Goal: Obtain resource: Obtain resource

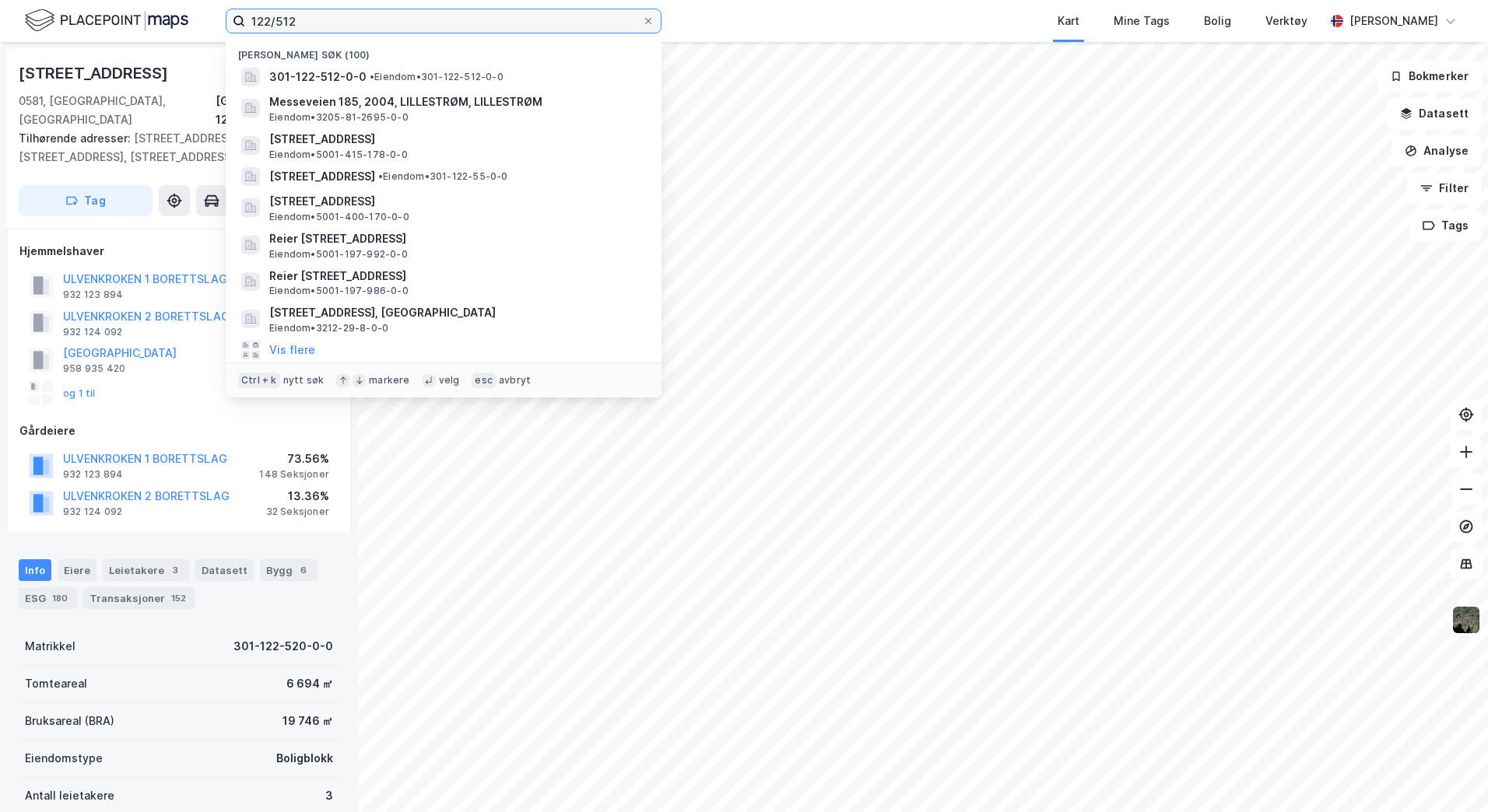
drag, startPoint x: 418, startPoint y: 24, endPoint x: 249, endPoint y: 24, distance: 169.0
click at [249, 24] on input "122/512" at bounding box center [444, 21] width 397 height 24
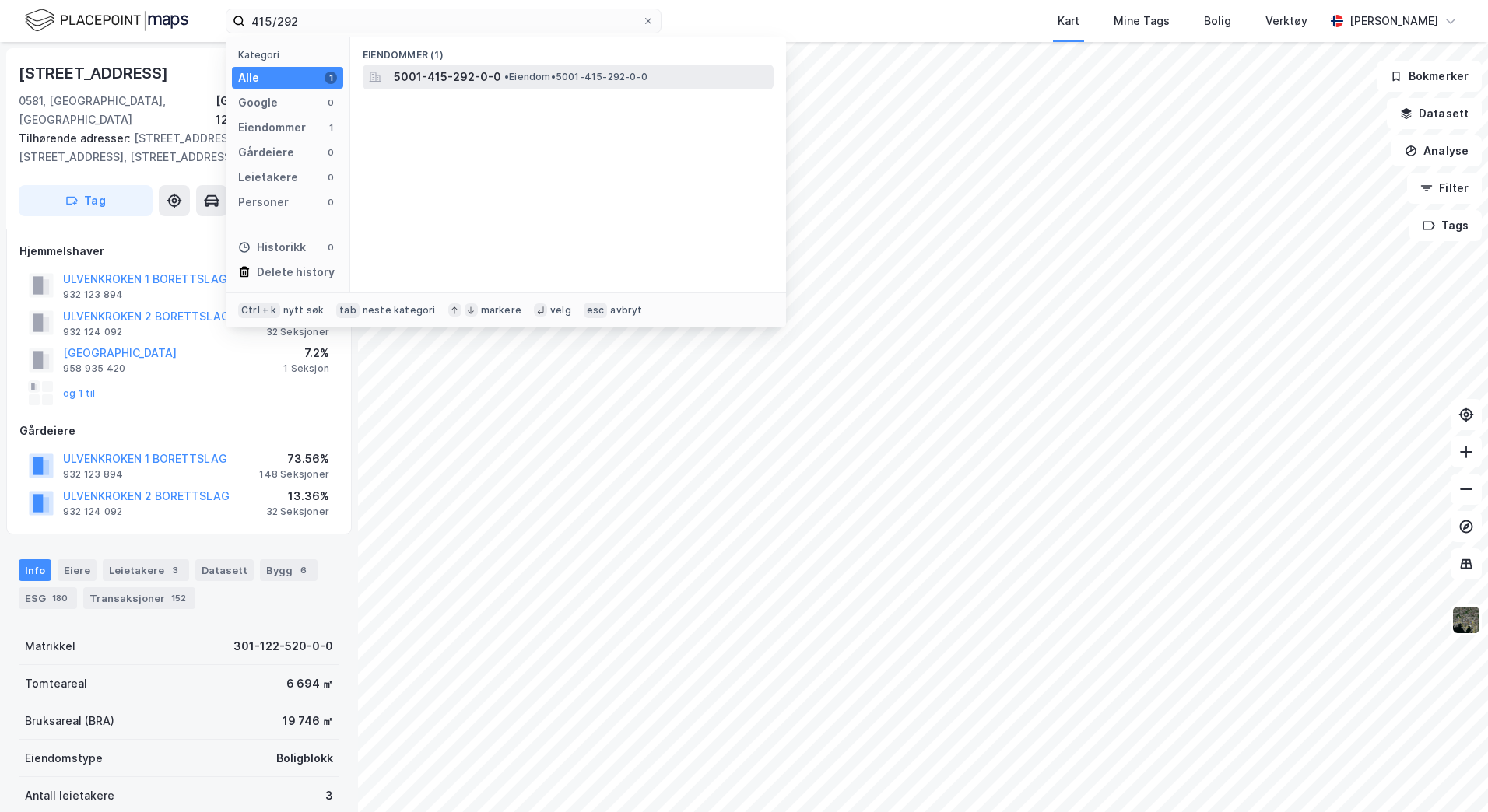
click at [455, 73] on span "5001-415-292-0-0" at bounding box center [448, 77] width 108 height 19
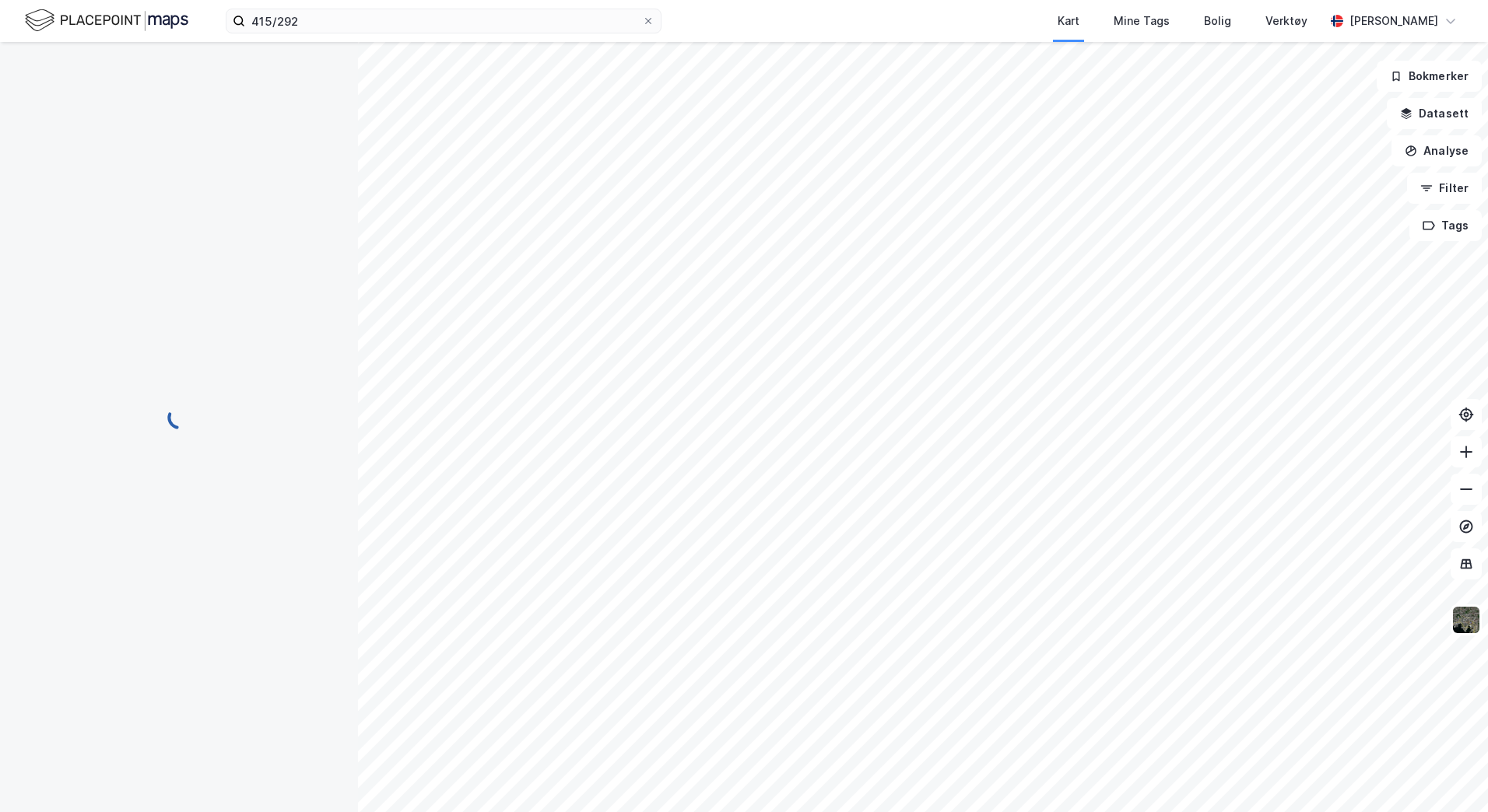
scroll to position [1, 0]
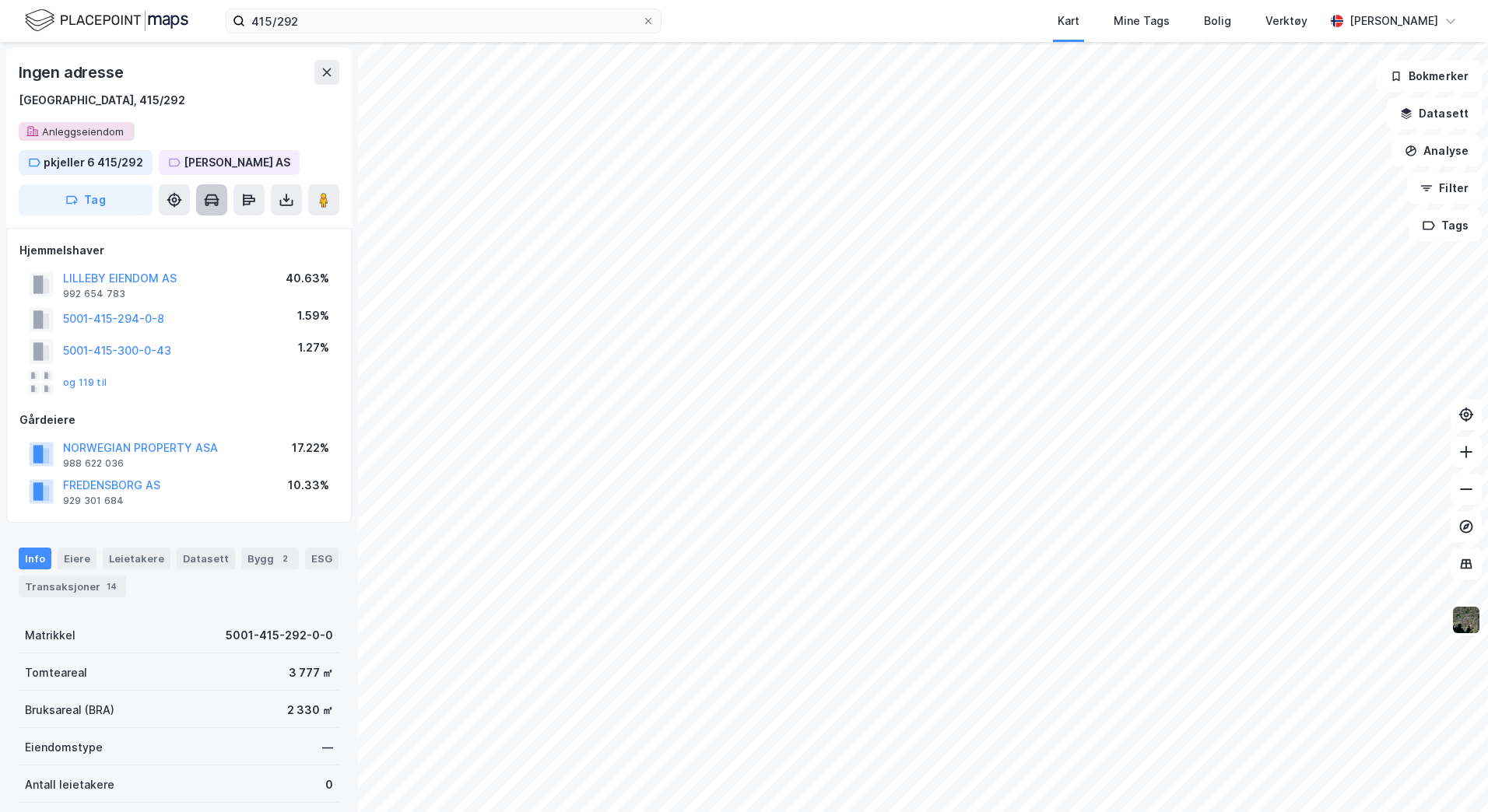
drag, startPoint x: 281, startPoint y: 193, endPoint x: 201, endPoint y: 203, distance: 80.6
click at [282, 193] on icon at bounding box center [286, 200] width 16 height 16
click at [204, 229] on div "Last ned grunnbok" at bounding box center [209, 231] width 90 height 13
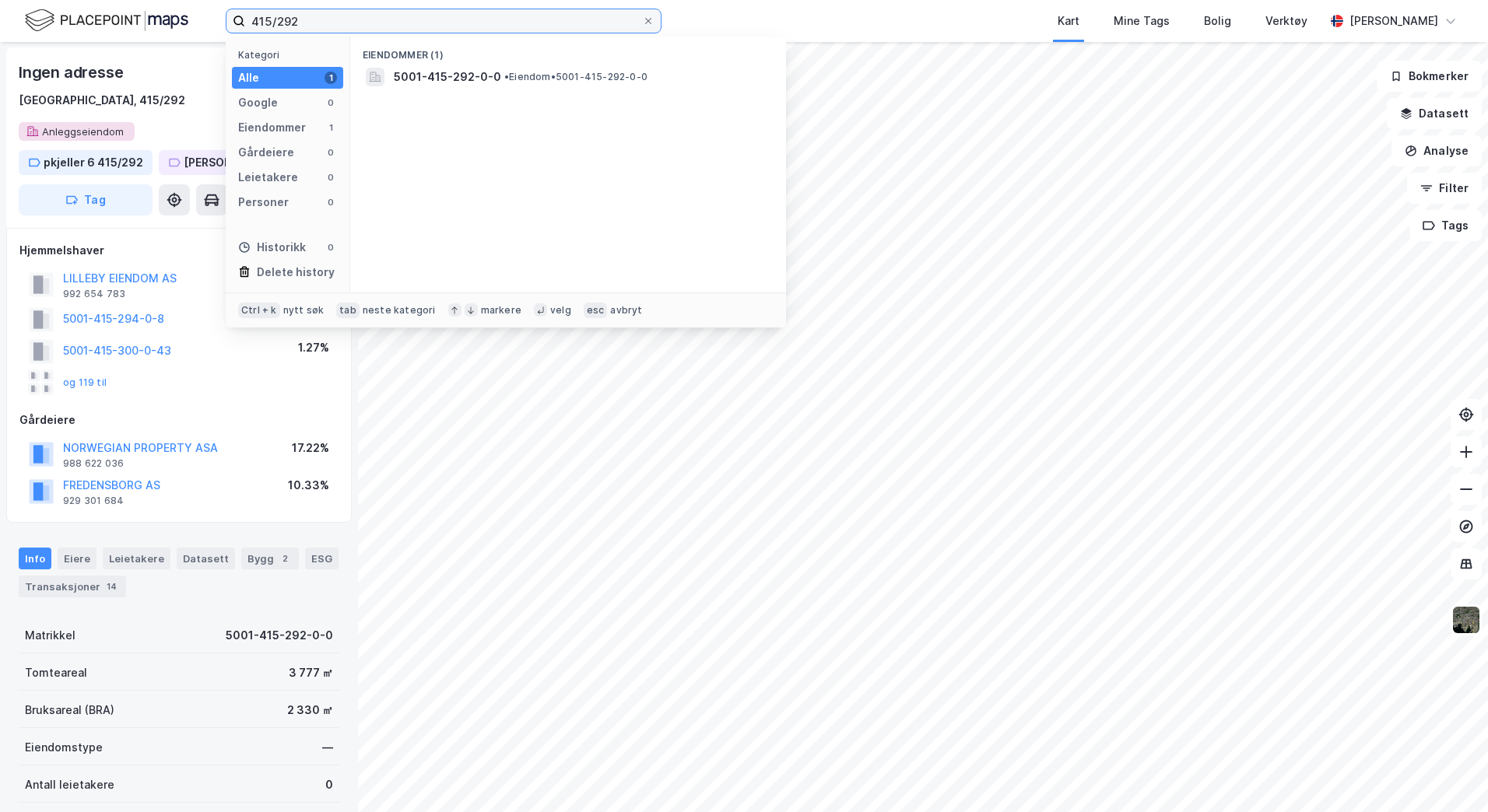
drag, startPoint x: 302, startPoint y: 24, endPoint x: 182, endPoint y: 23, distance: 120.0
click at [182, 23] on div "415/292 Kategori Alle 1 Google 0 Eiendommer 1 Gårdeiere 0 Leietakere 0 Personer…" at bounding box center [744, 20] width 1488 height 42
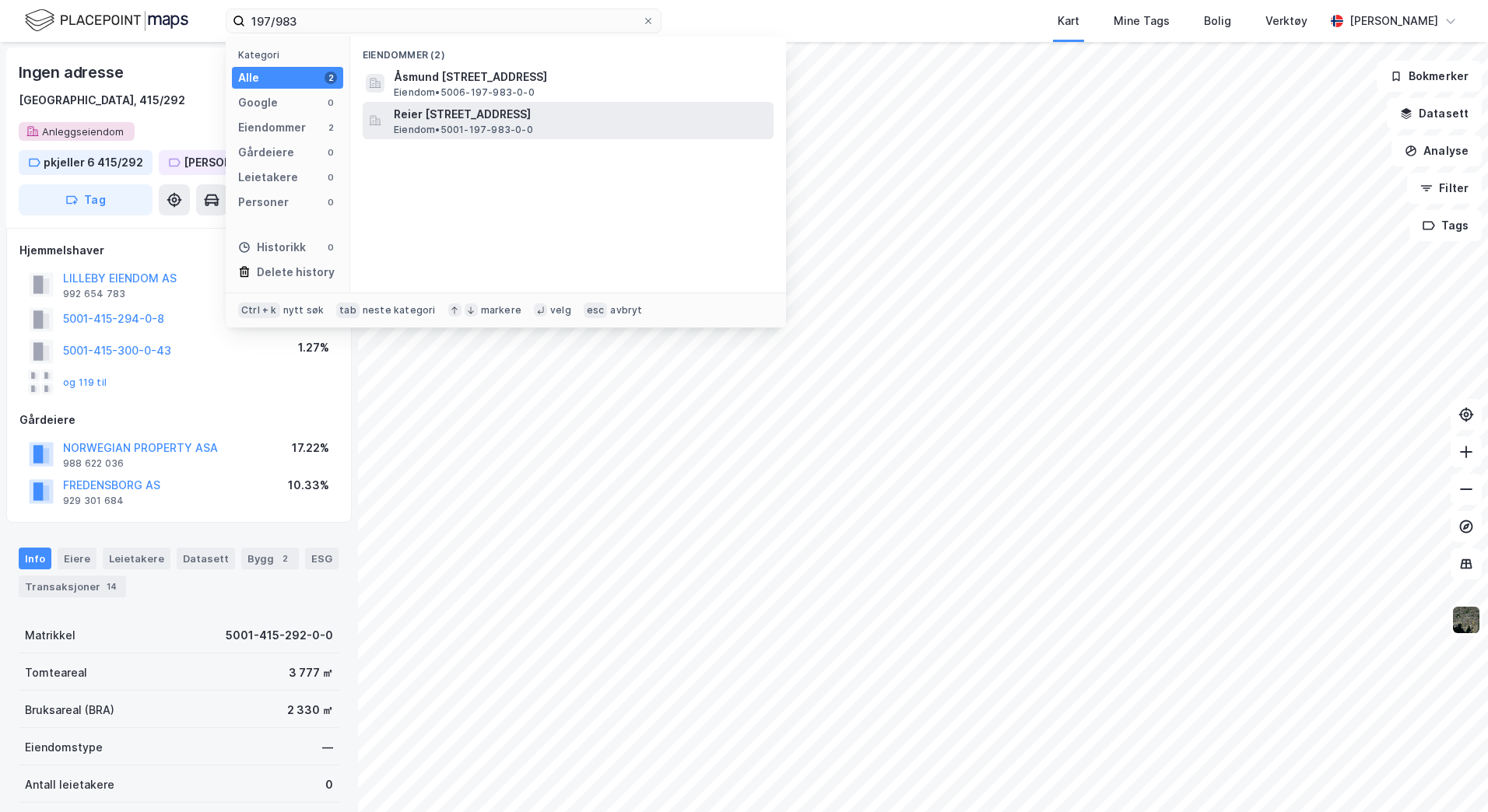
click at [517, 122] on span "Reier [STREET_ADDRESS]" at bounding box center [580, 115] width 374 height 19
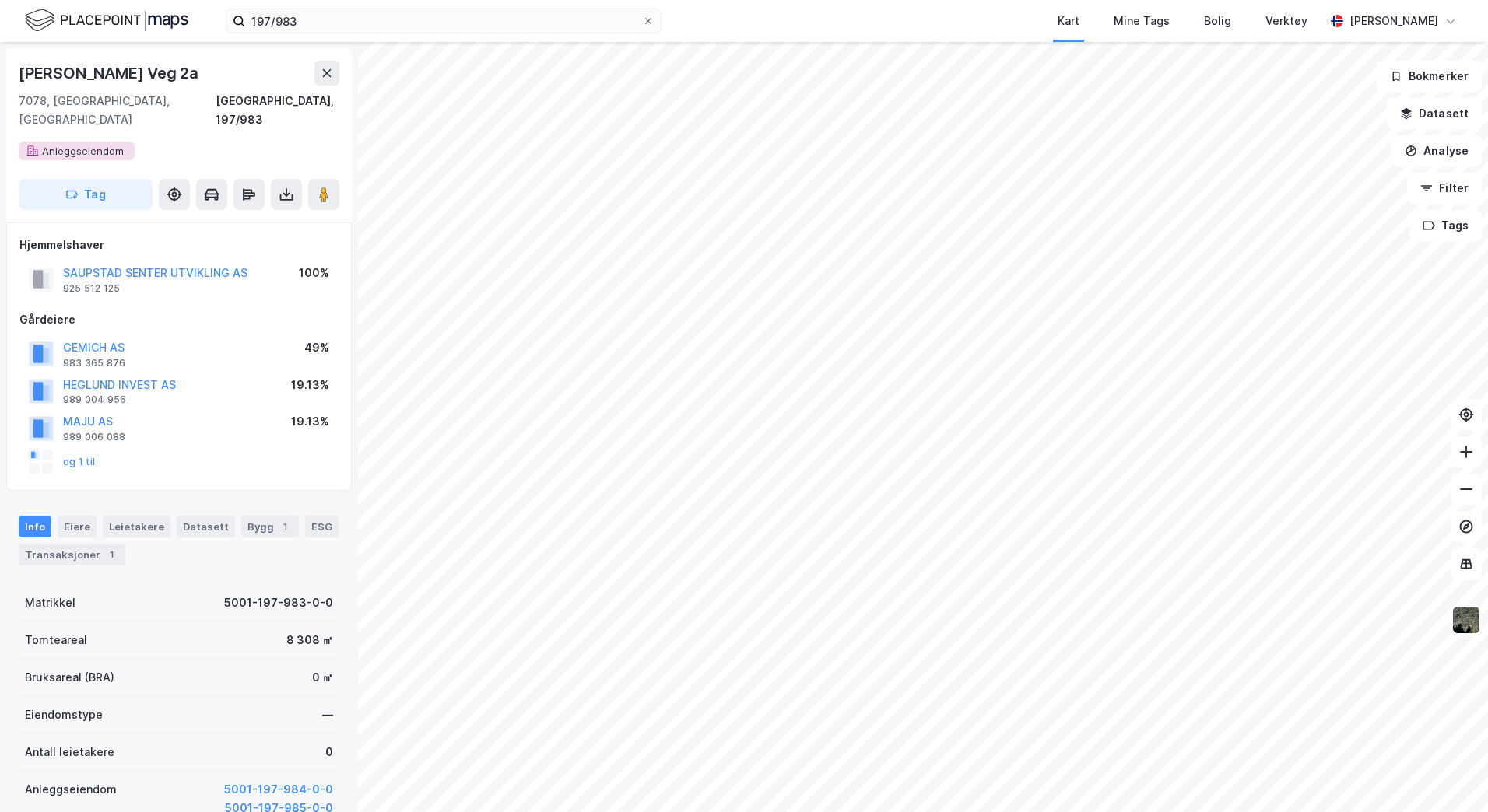
scroll to position [1, 0]
click at [295, 178] on button at bounding box center [286, 194] width 31 height 31
click at [237, 219] on div "Last ned grunnbok" at bounding box center [209, 225] width 90 height 13
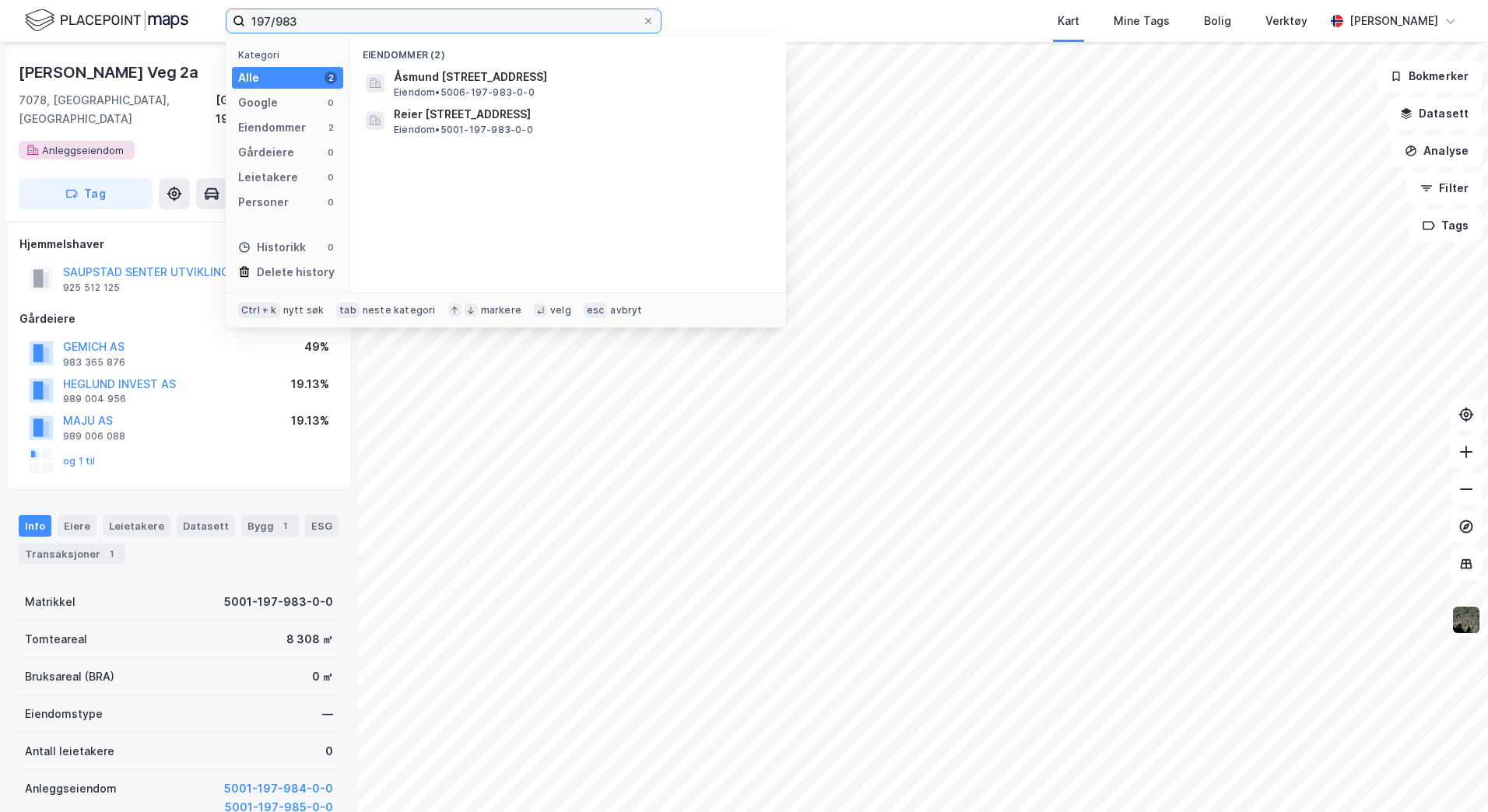
click at [299, 20] on input "197/983" at bounding box center [444, 21] width 397 height 24
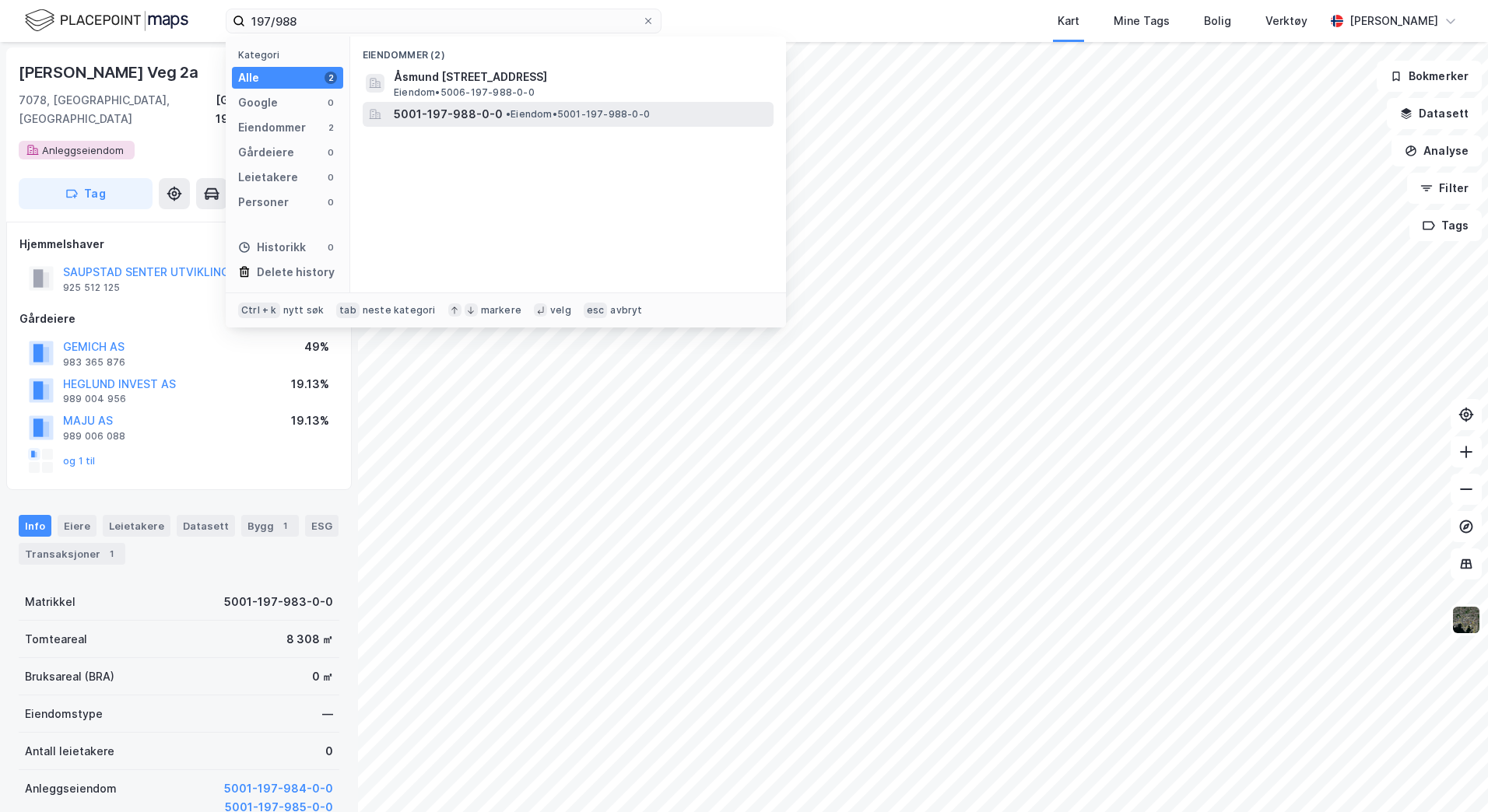
click at [481, 116] on span "5001-197-988-0-0" at bounding box center [448, 115] width 109 height 19
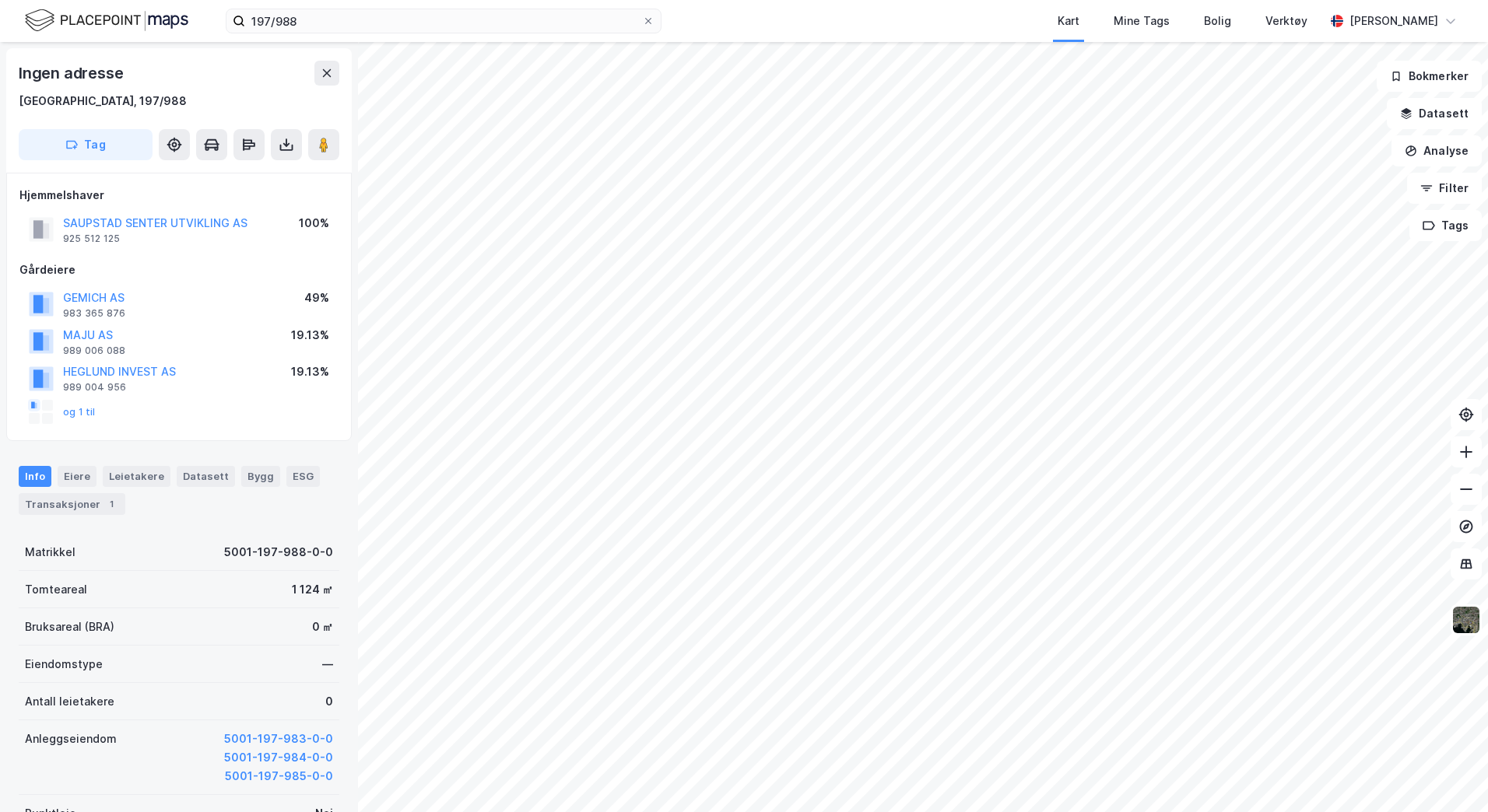
scroll to position [1, 0]
click at [285, 146] on icon at bounding box center [286, 144] width 16 height 16
click at [245, 175] on div "Last ned grunnbok" at bounding box center [209, 175] width 90 height 13
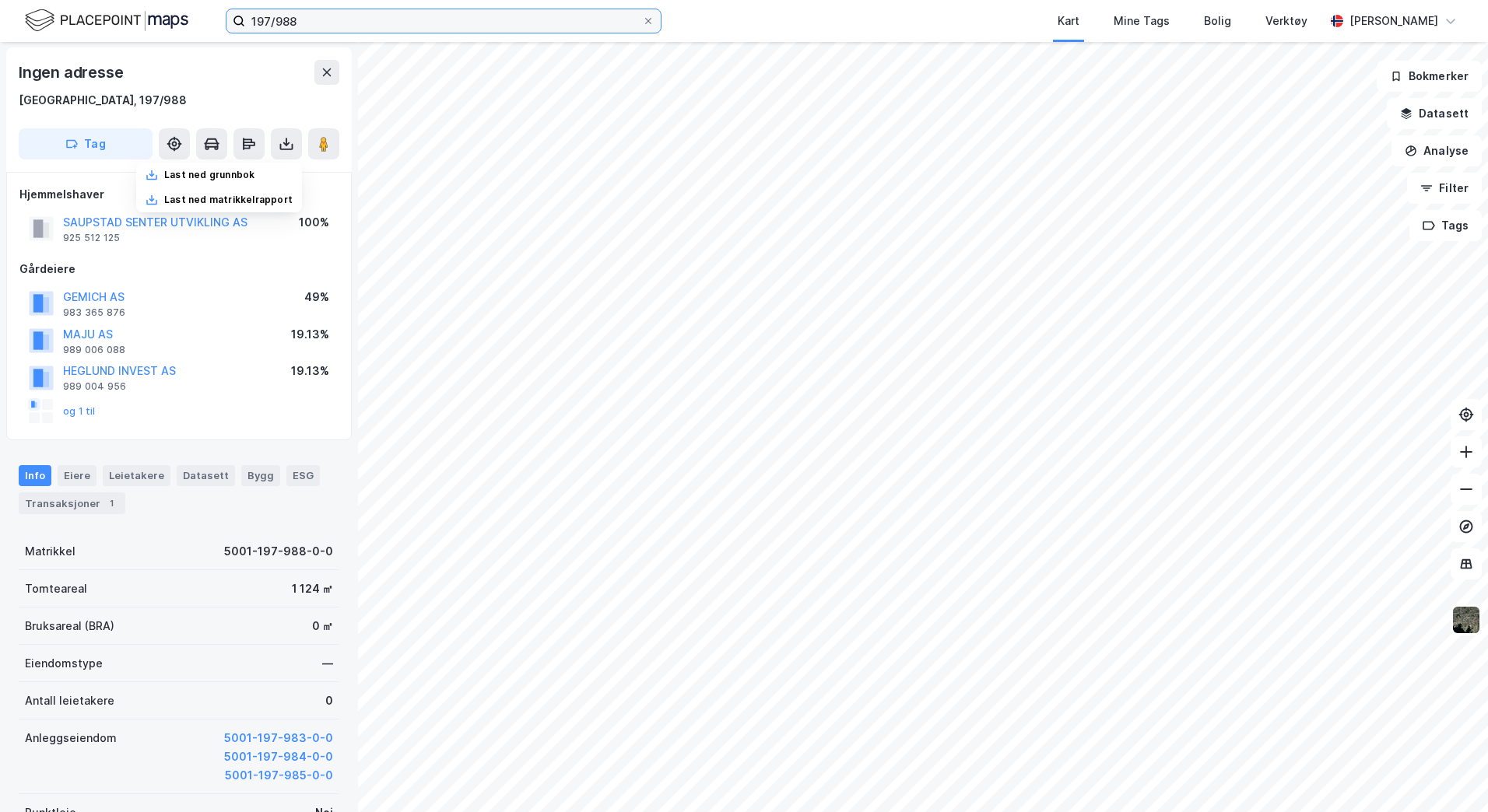
click at [305, 21] on input "197/988" at bounding box center [444, 21] width 397 height 24
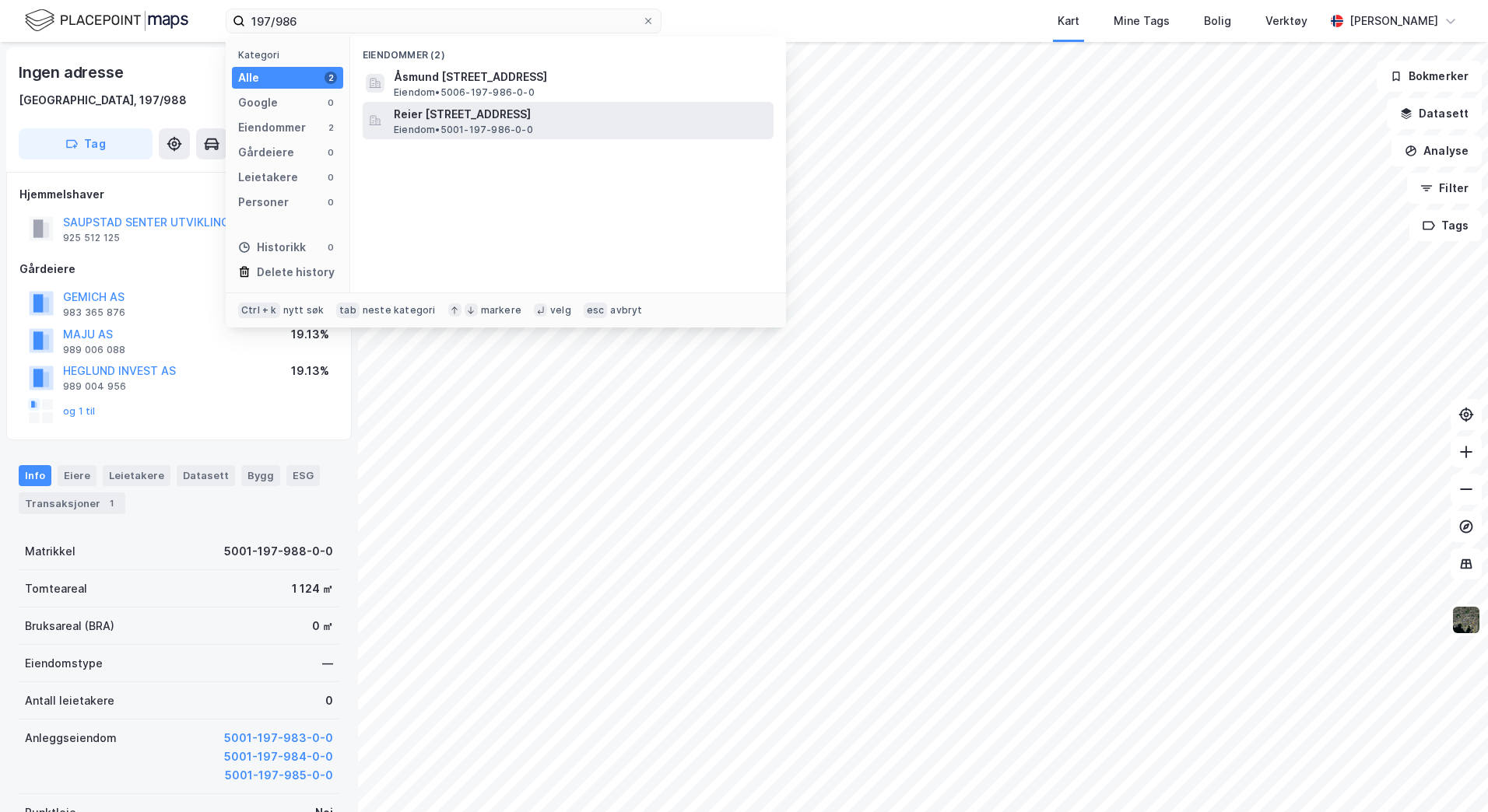
click at [473, 116] on span "Reier [STREET_ADDRESS]" at bounding box center [580, 115] width 374 height 19
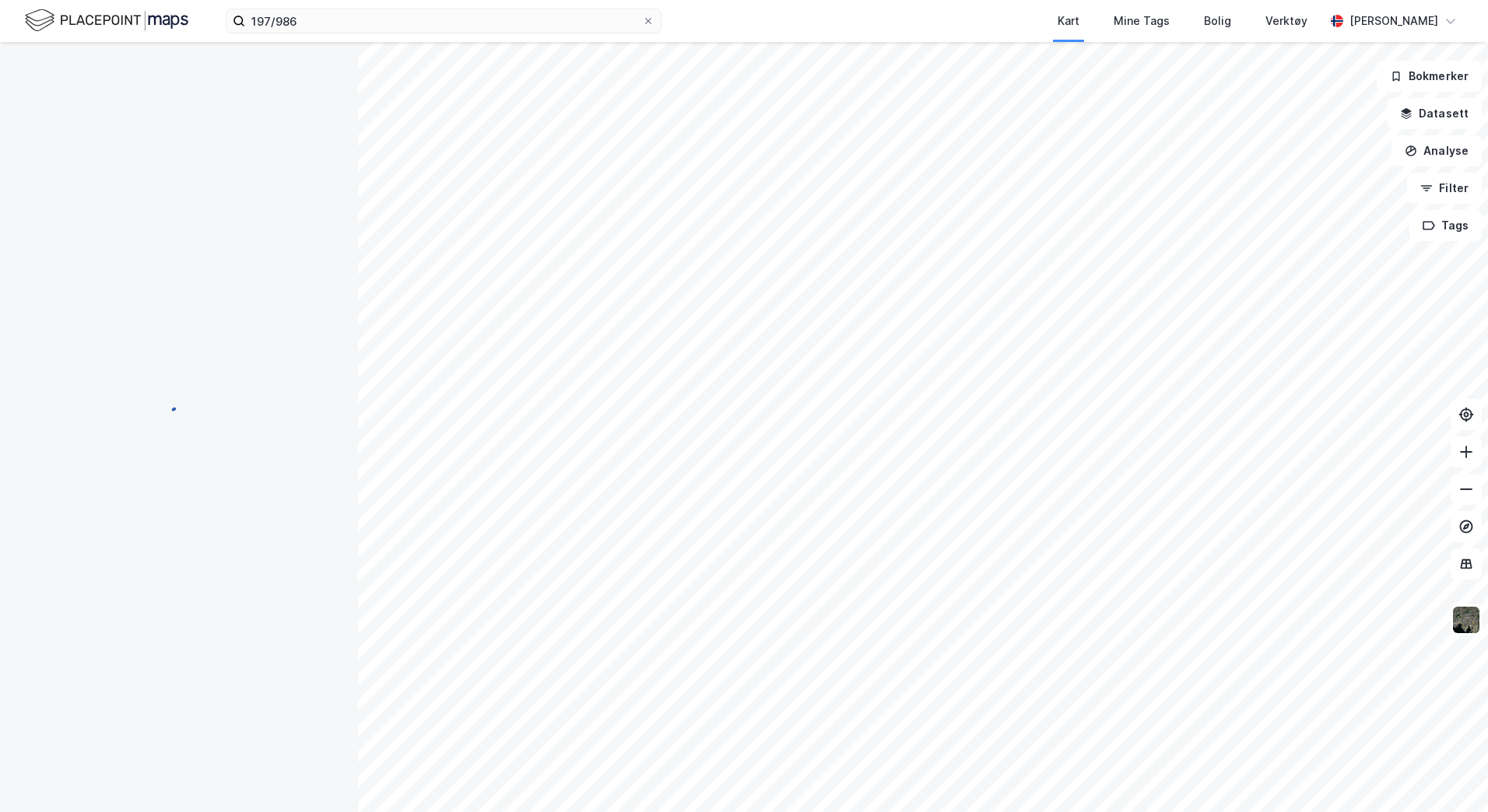
scroll to position [1, 0]
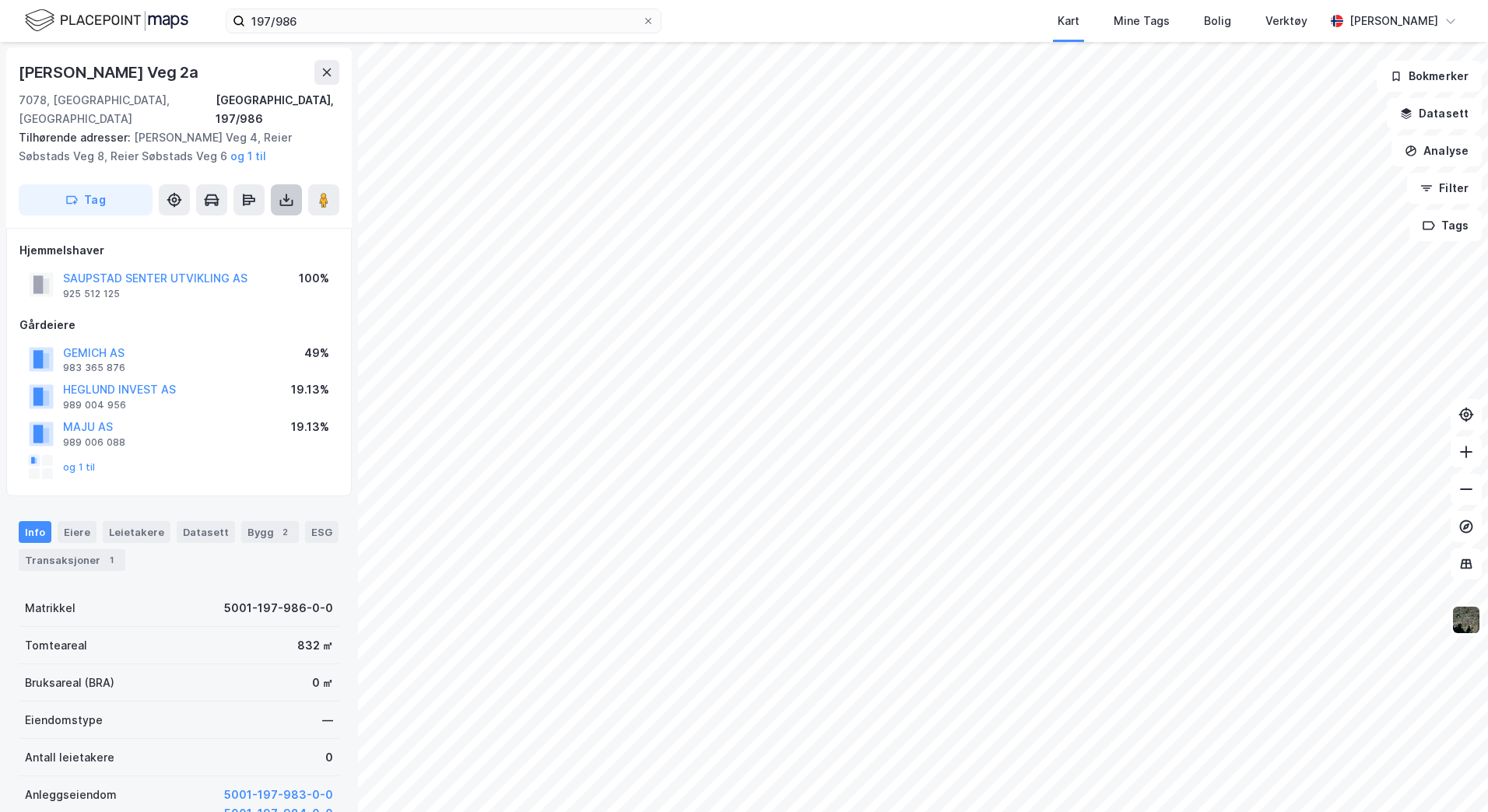
click at [282, 192] on icon at bounding box center [286, 200] width 16 height 16
click at [221, 225] on div "Last ned grunnbok" at bounding box center [209, 231] width 90 height 13
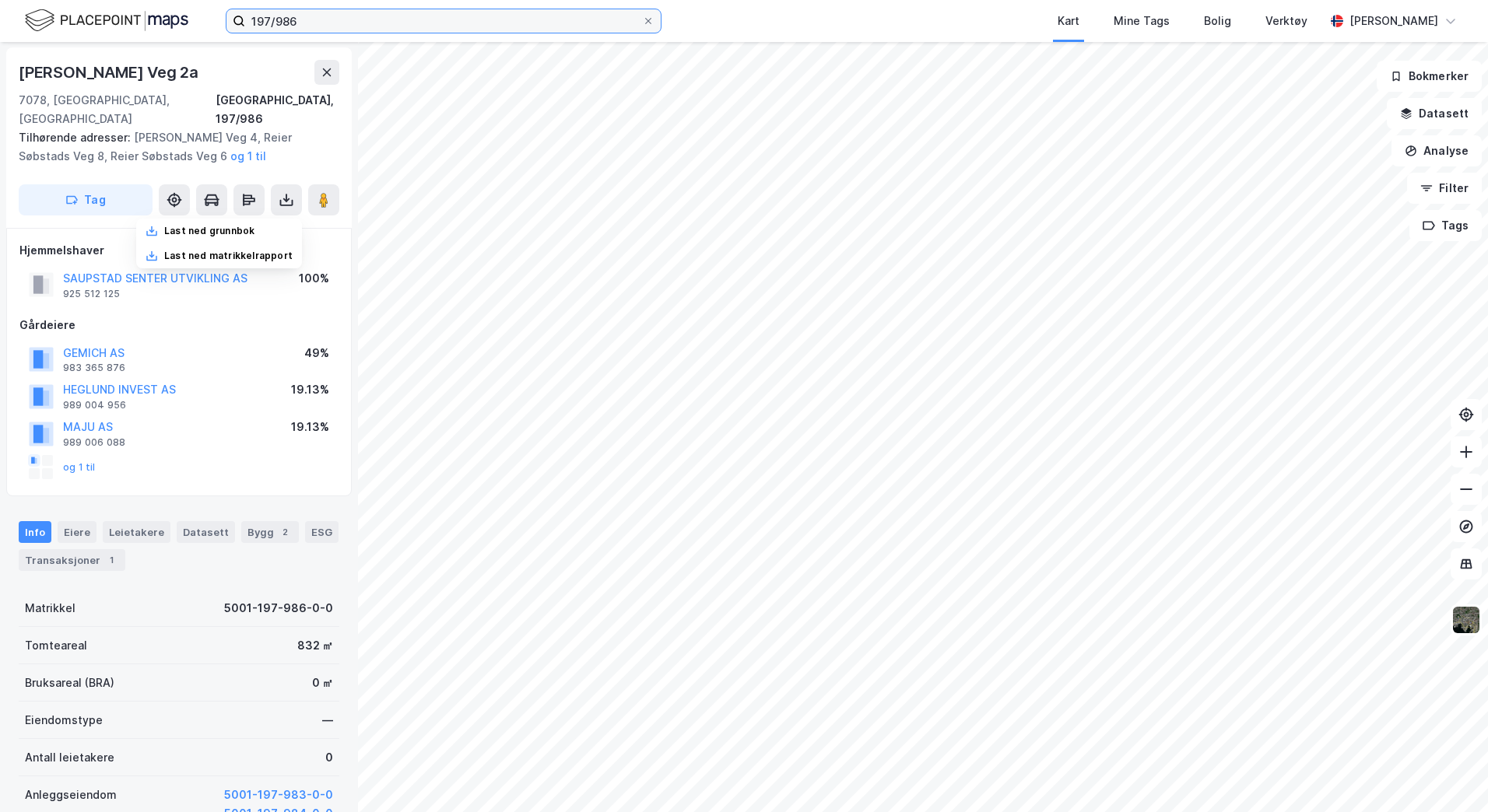
click at [311, 22] on input "197/986" at bounding box center [444, 21] width 397 height 24
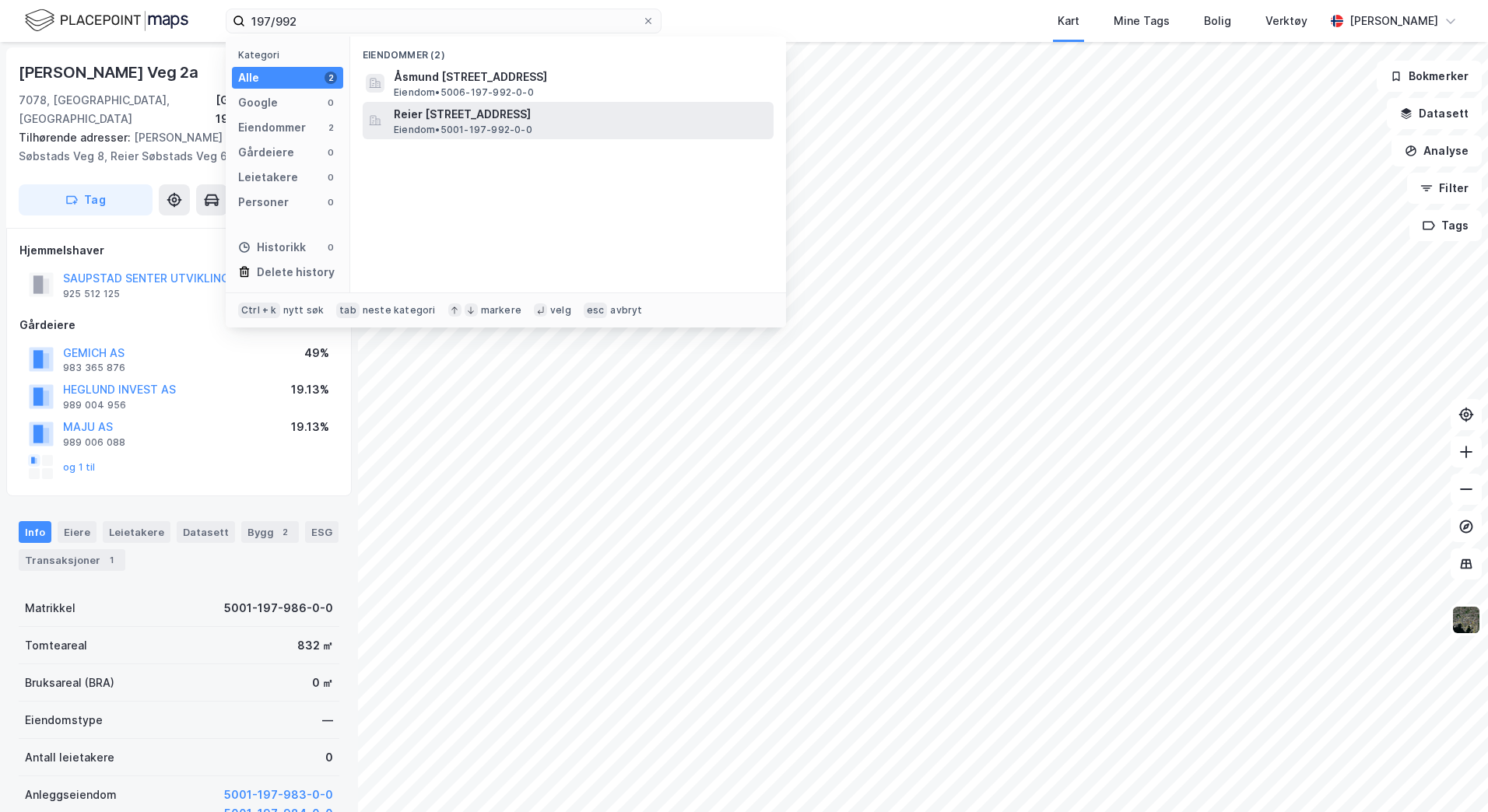
click at [458, 116] on span "Reier [STREET_ADDRESS]" at bounding box center [580, 115] width 374 height 19
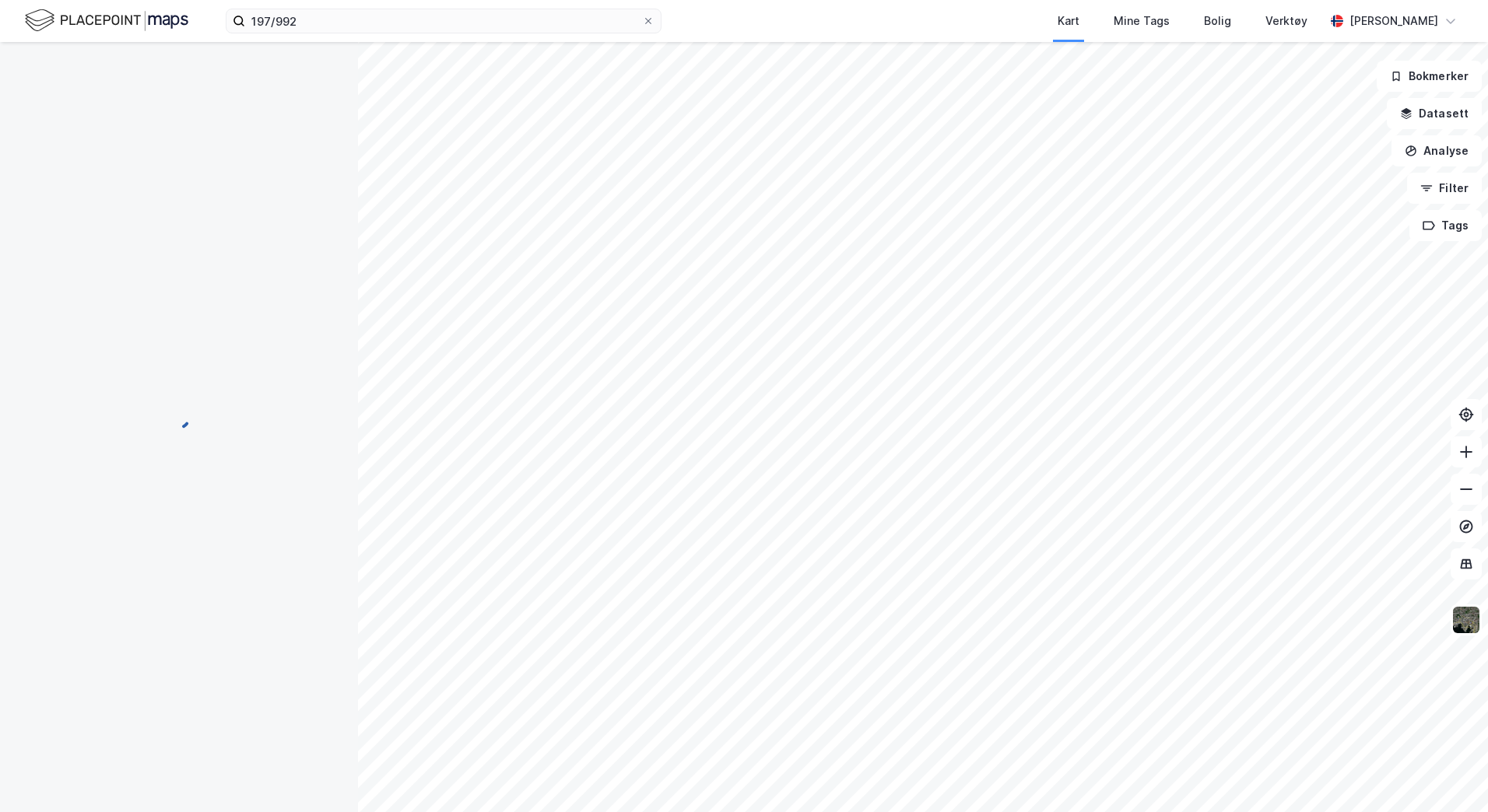
scroll to position [1, 0]
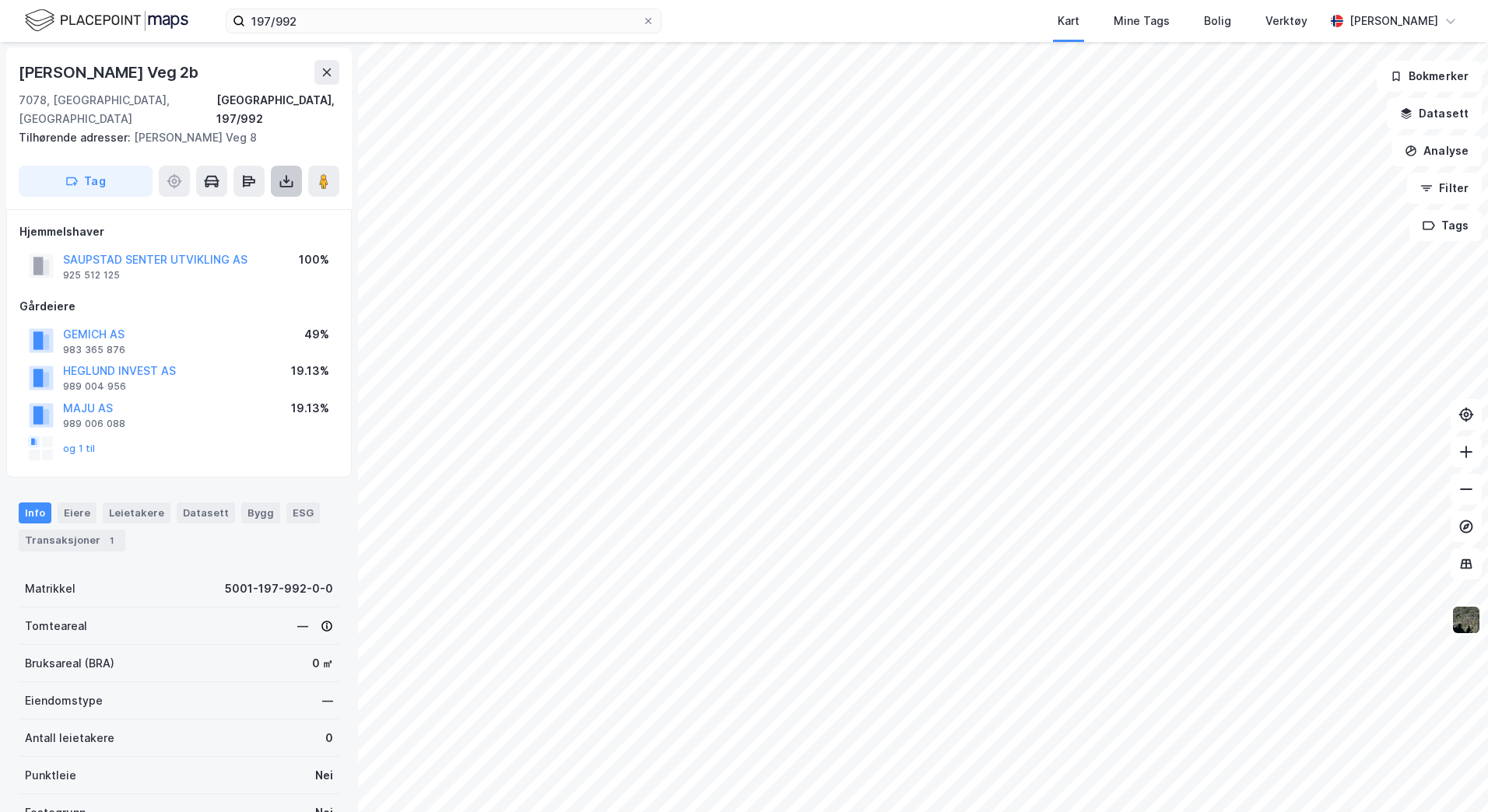
click at [280, 174] on icon at bounding box center [286, 182] width 16 height 16
click at [213, 206] on div "Last ned grunnbok" at bounding box center [209, 212] width 90 height 13
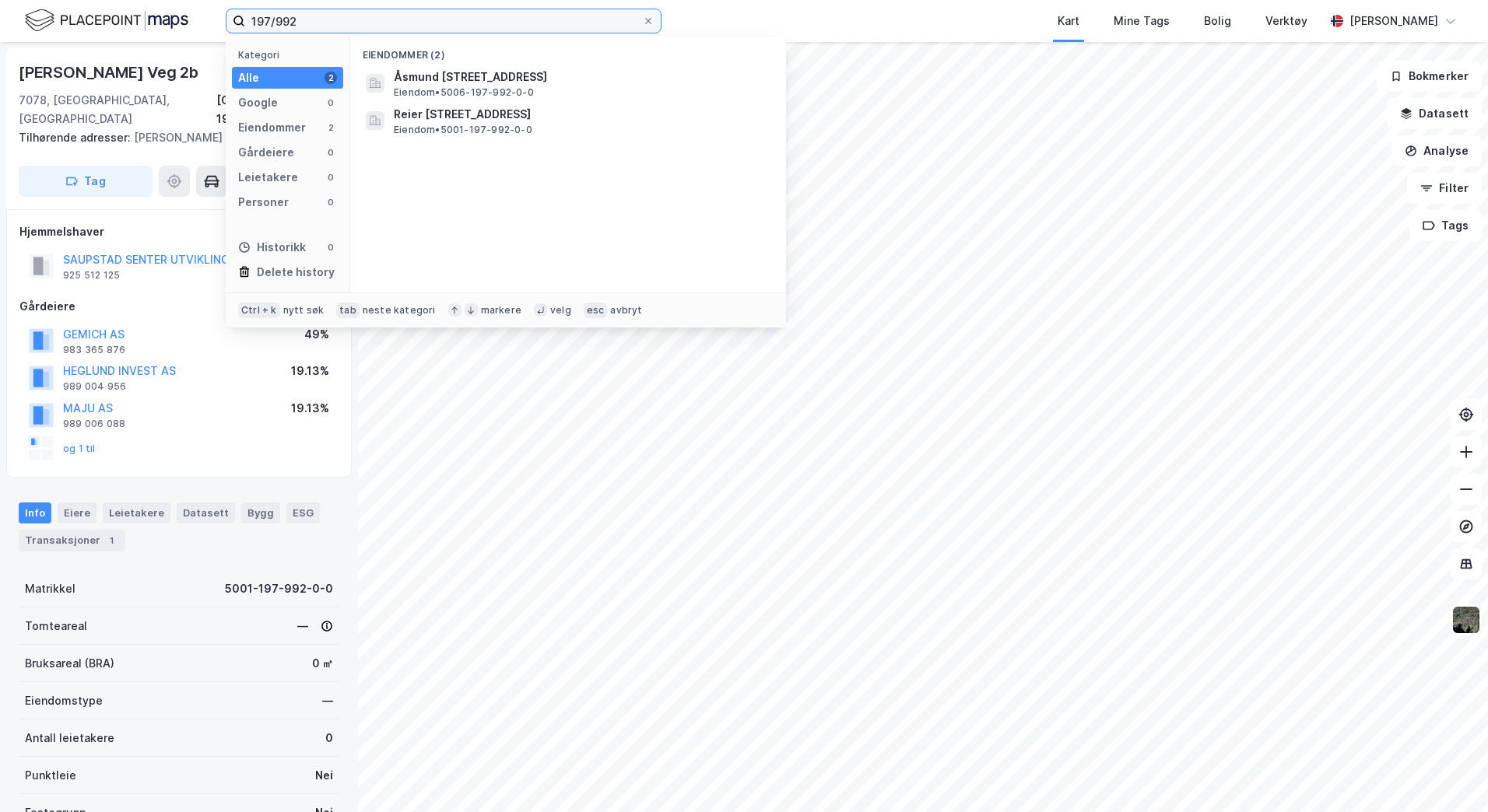
click at [296, 17] on input "197/992" at bounding box center [444, 21] width 397 height 24
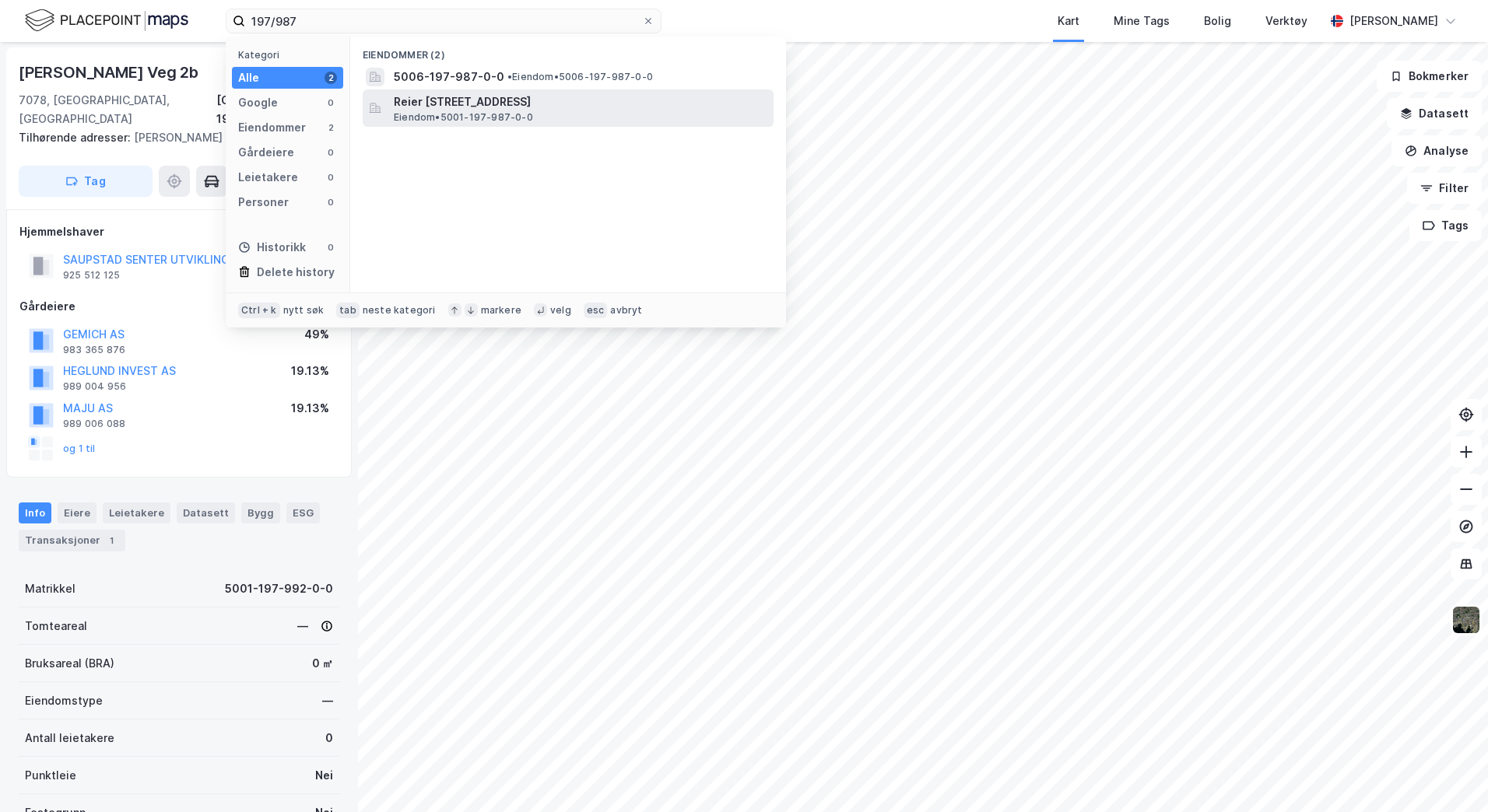
click at [448, 109] on span "Reier [STREET_ADDRESS]" at bounding box center [580, 102] width 374 height 19
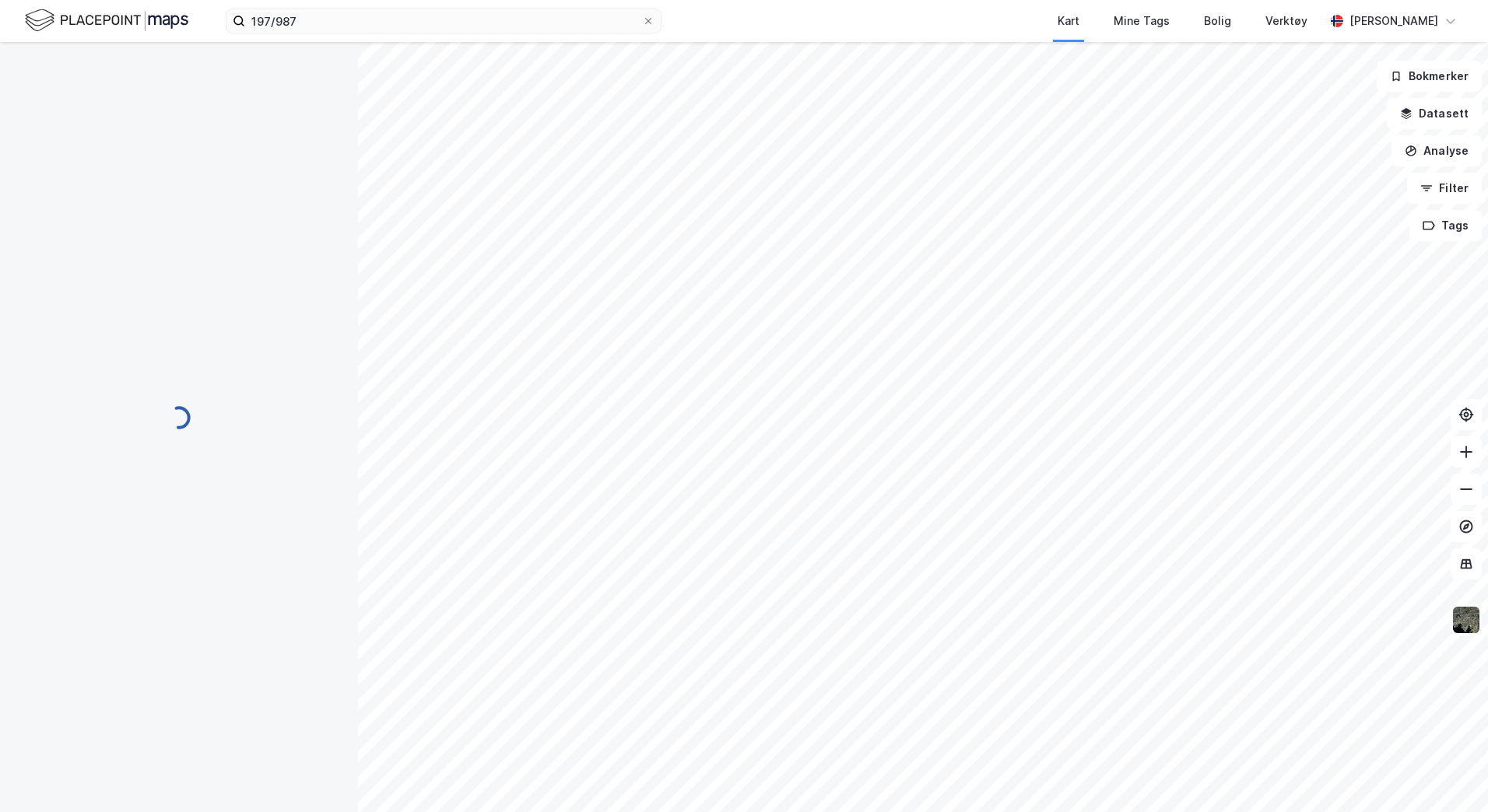
scroll to position [1, 0]
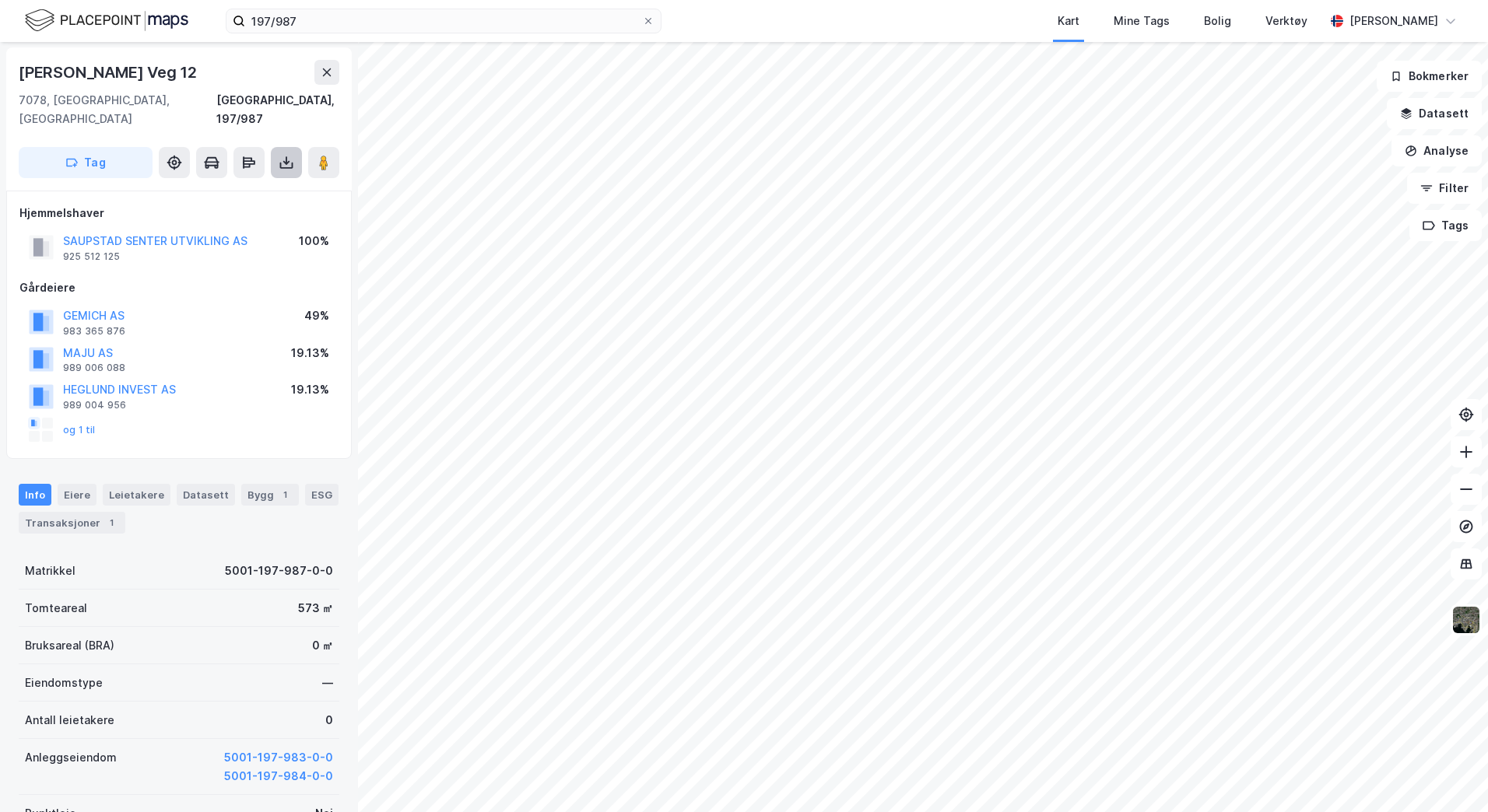
click at [289, 155] on icon at bounding box center [286, 163] width 16 height 16
click at [199, 187] on div "Last ned grunnbok" at bounding box center [209, 193] width 90 height 13
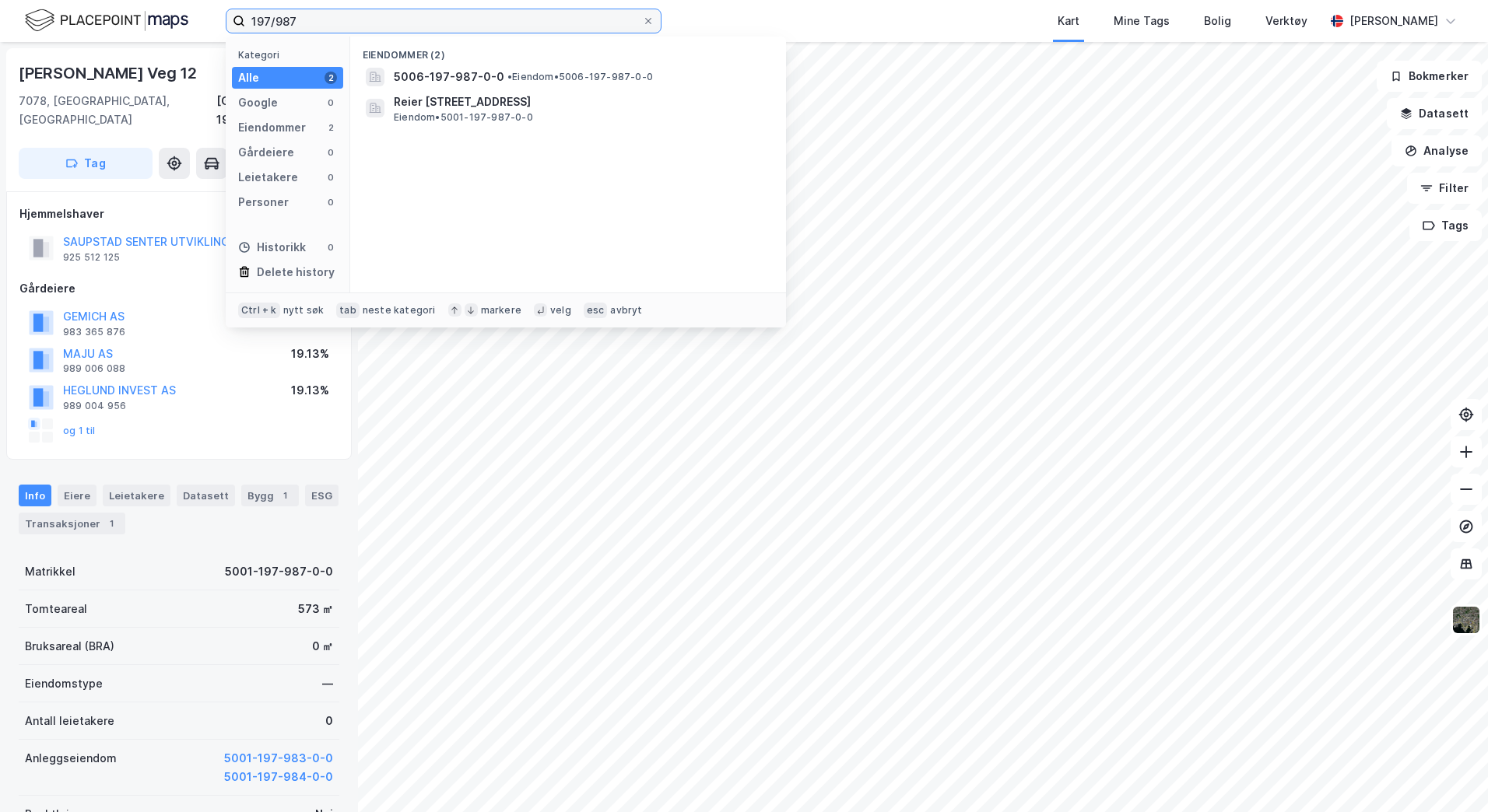
click at [319, 16] on input "197/987" at bounding box center [444, 21] width 397 height 24
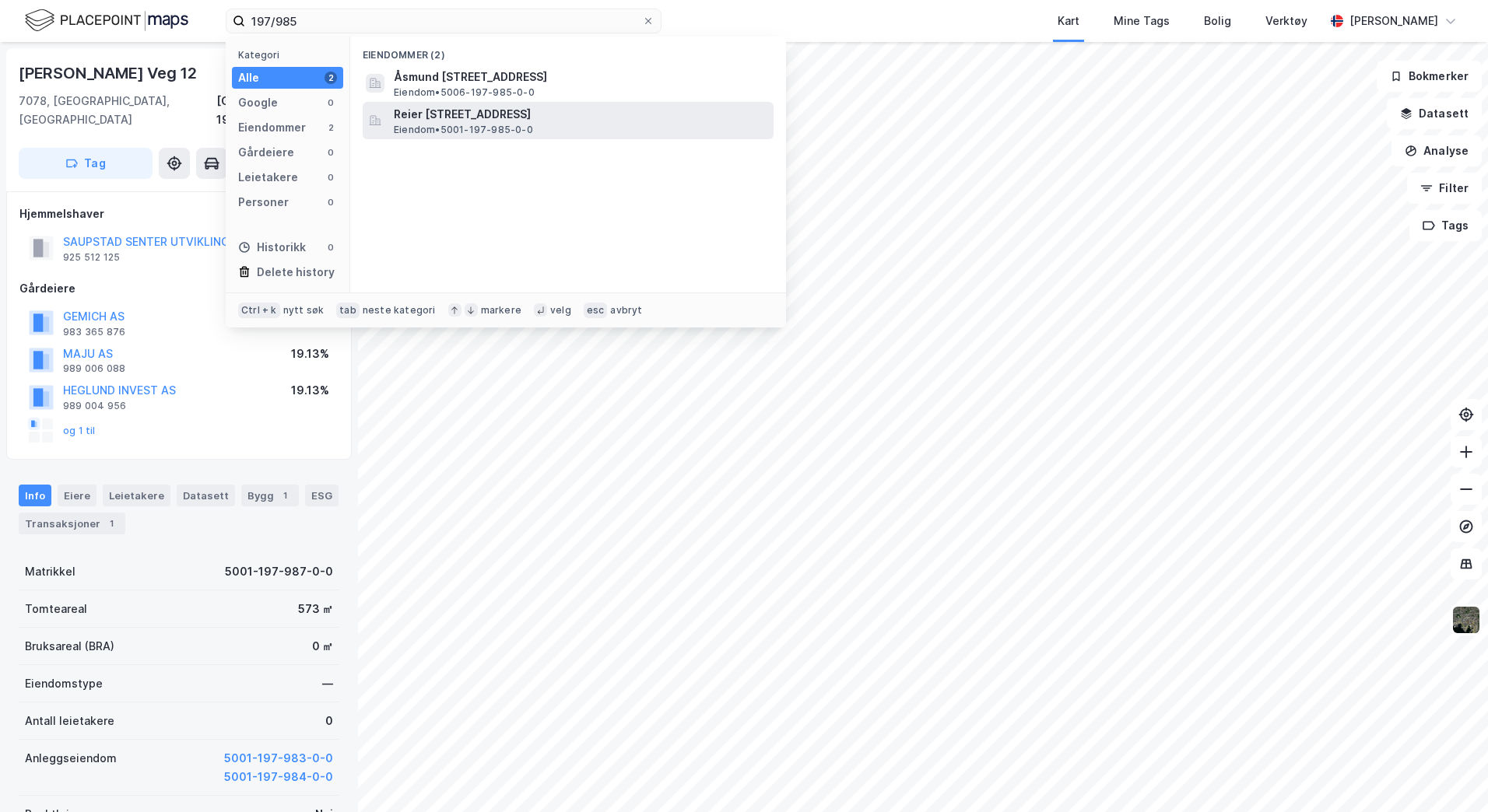
click at [472, 121] on span "Reier [STREET_ADDRESS]" at bounding box center [580, 115] width 374 height 19
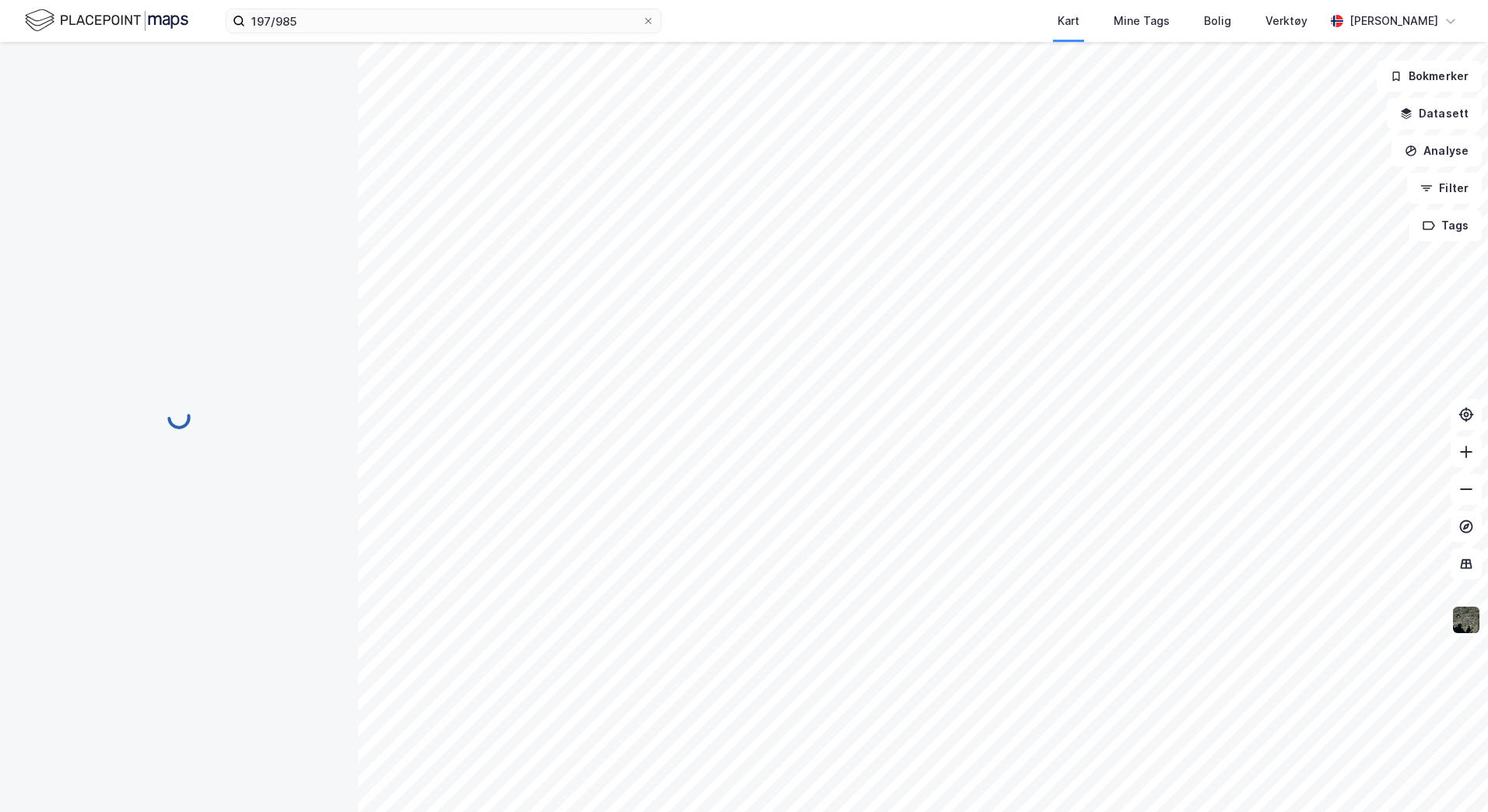
scroll to position [1, 0]
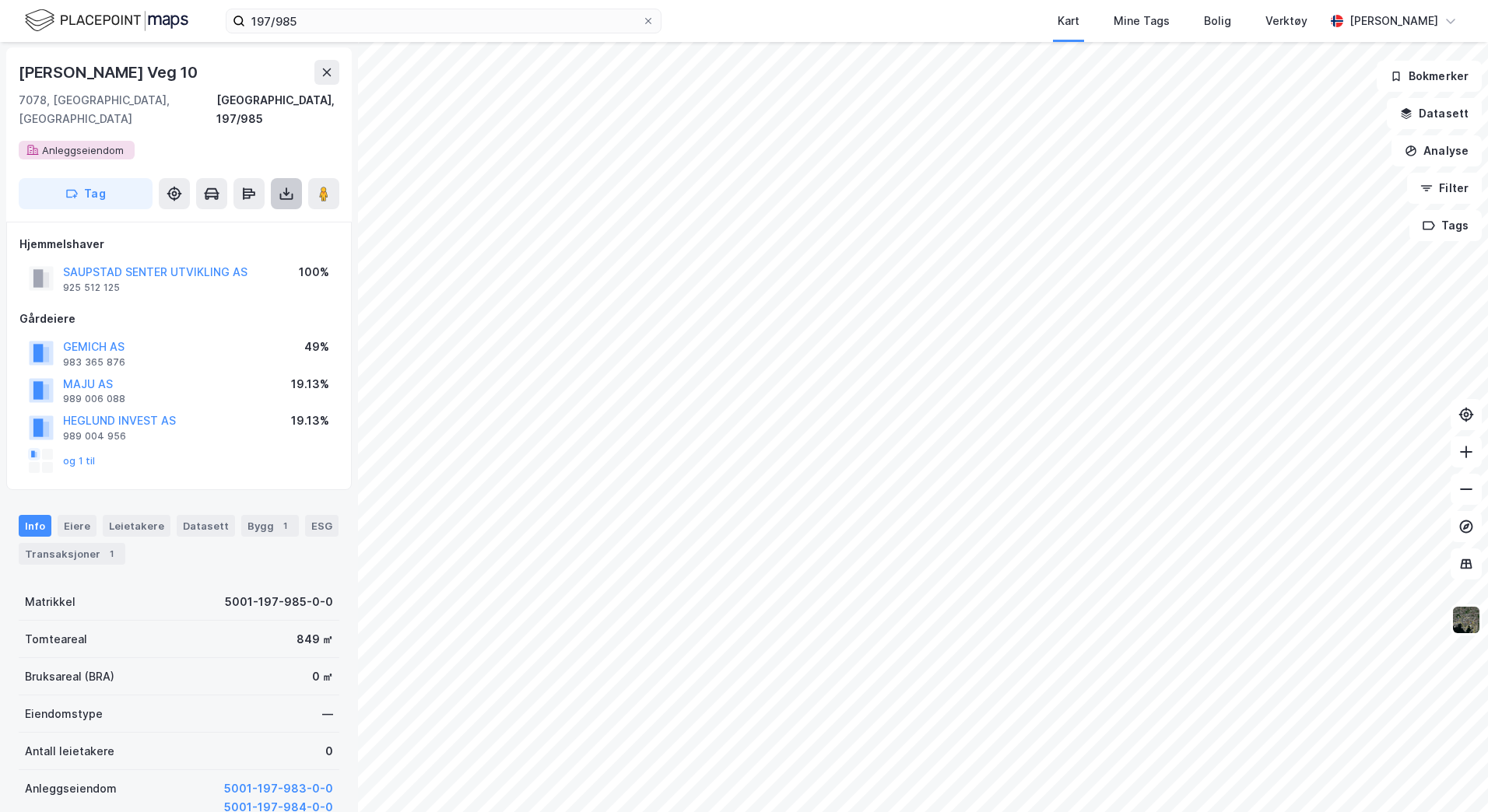
click at [286, 187] on icon at bounding box center [286, 191] width 2 height 9
click at [244, 219] on div "Last ned grunnbok" at bounding box center [209, 225] width 90 height 13
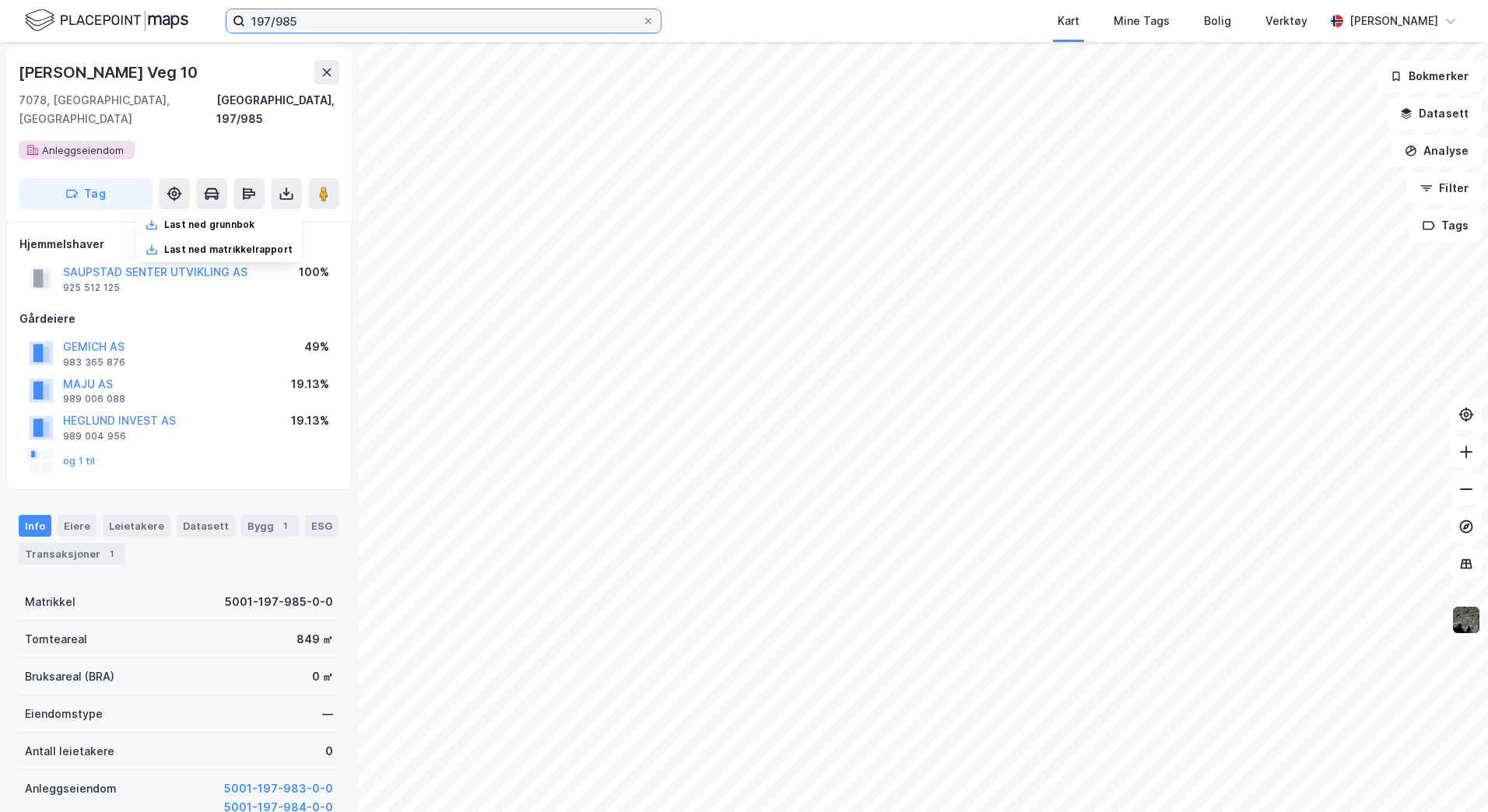
click at [300, 16] on input "197/985" at bounding box center [444, 21] width 397 height 24
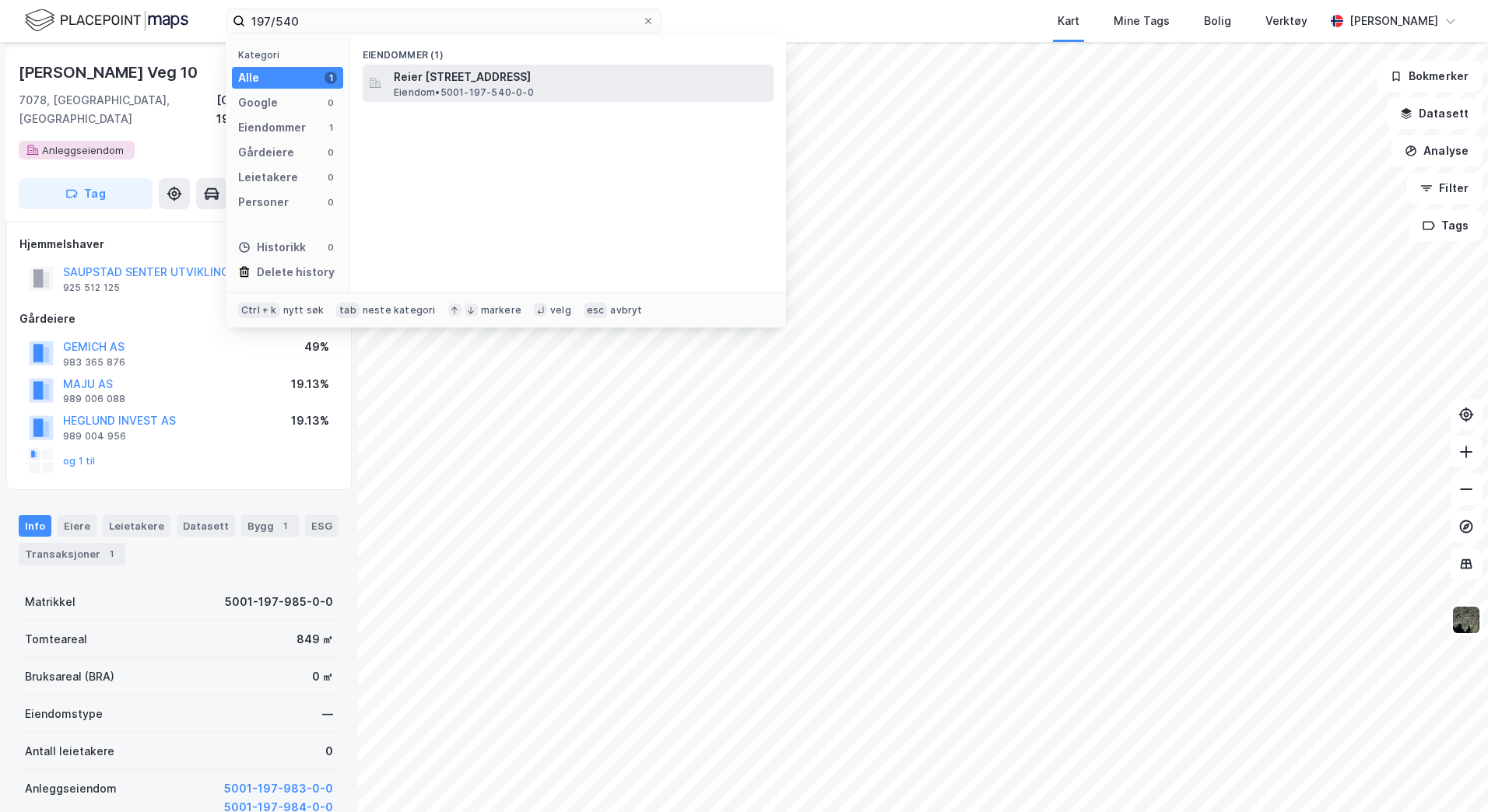
click at [460, 81] on span "Reier [STREET_ADDRESS]" at bounding box center [580, 77] width 374 height 19
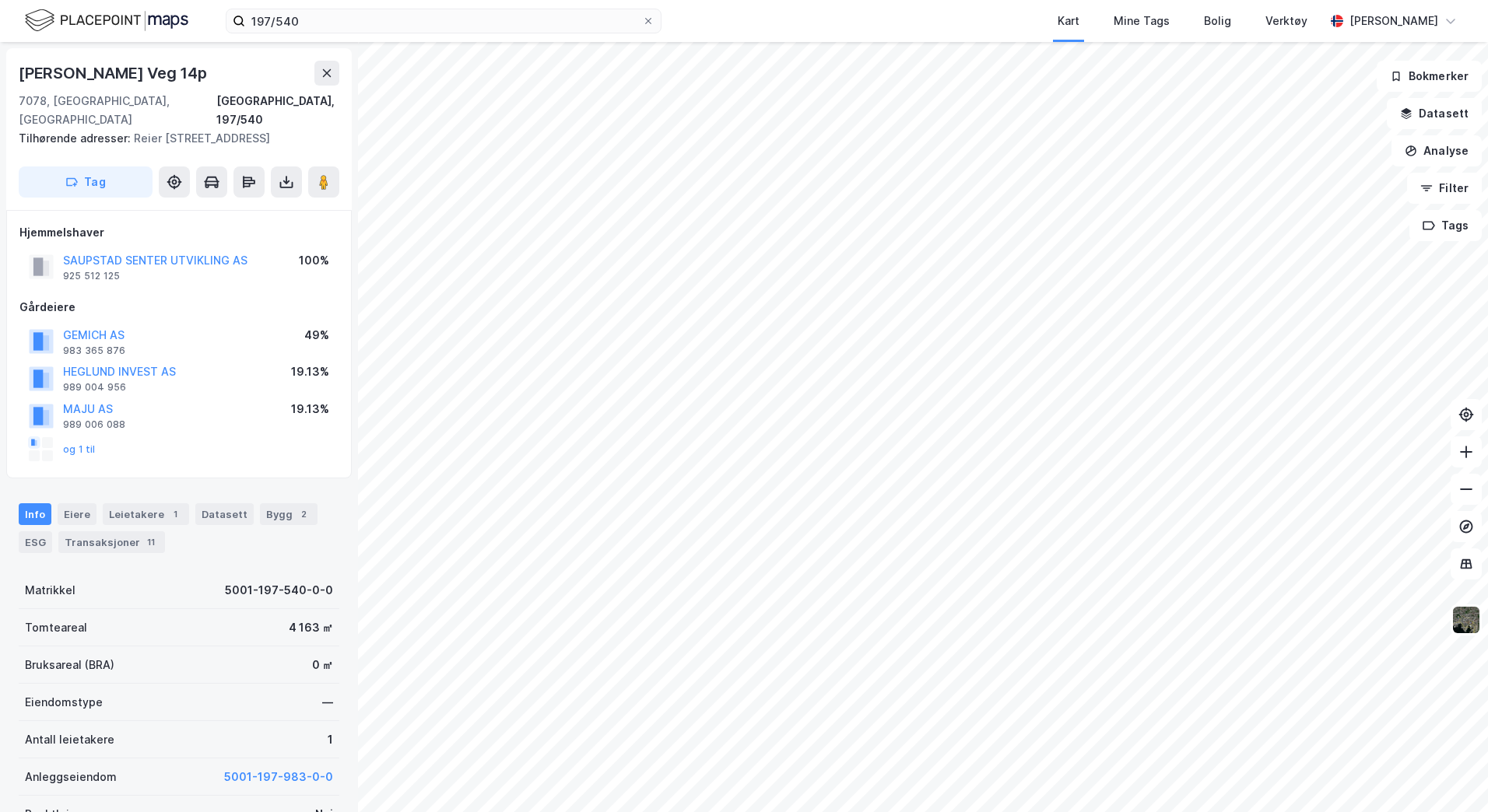
scroll to position [1, 0]
click at [289, 178] on icon at bounding box center [286, 182] width 16 height 16
click at [215, 211] on div "Last ned grunnbok" at bounding box center [209, 212] width 90 height 13
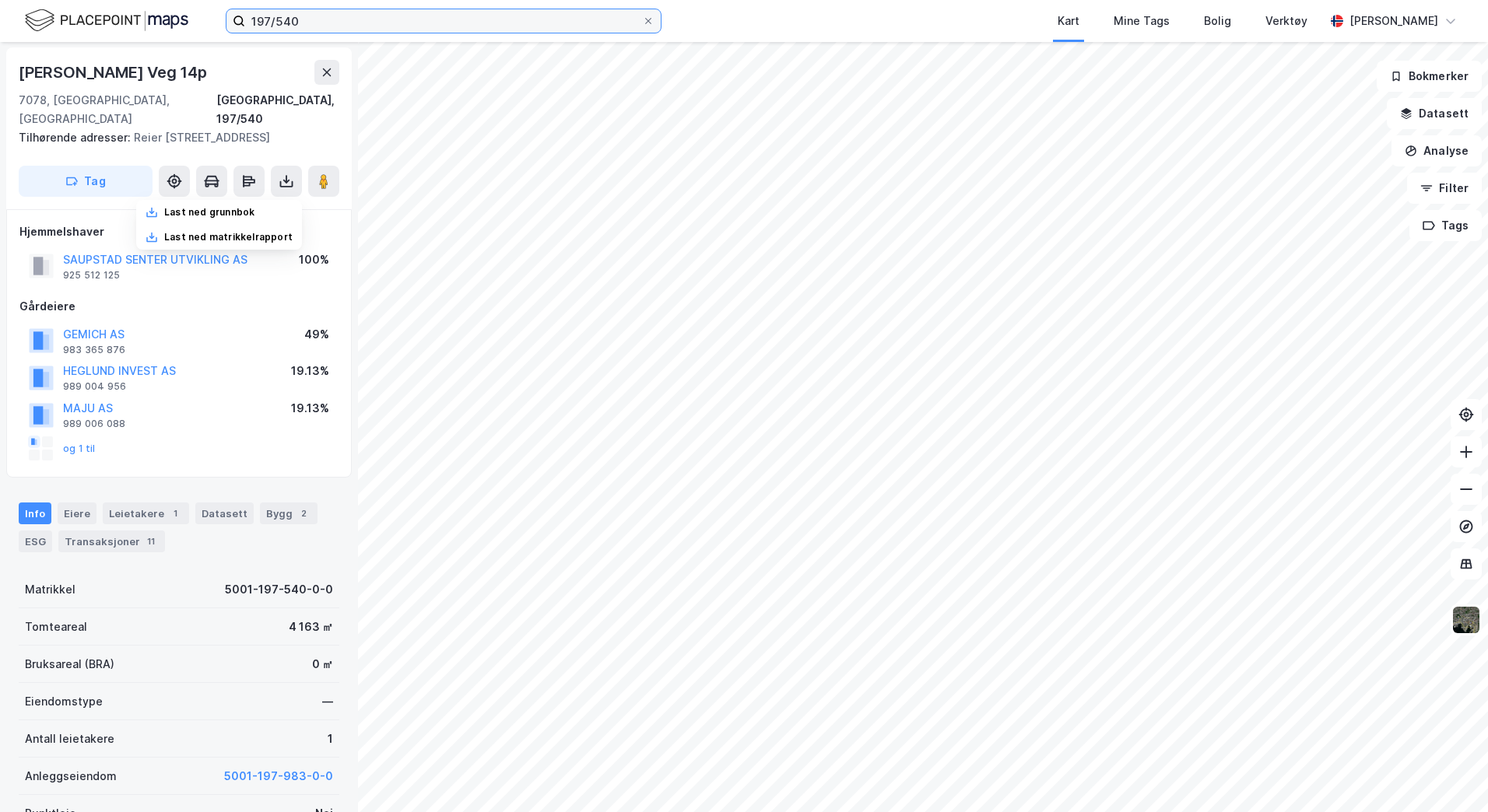
click at [317, 24] on input "197/540" at bounding box center [444, 21] width 397 height 24
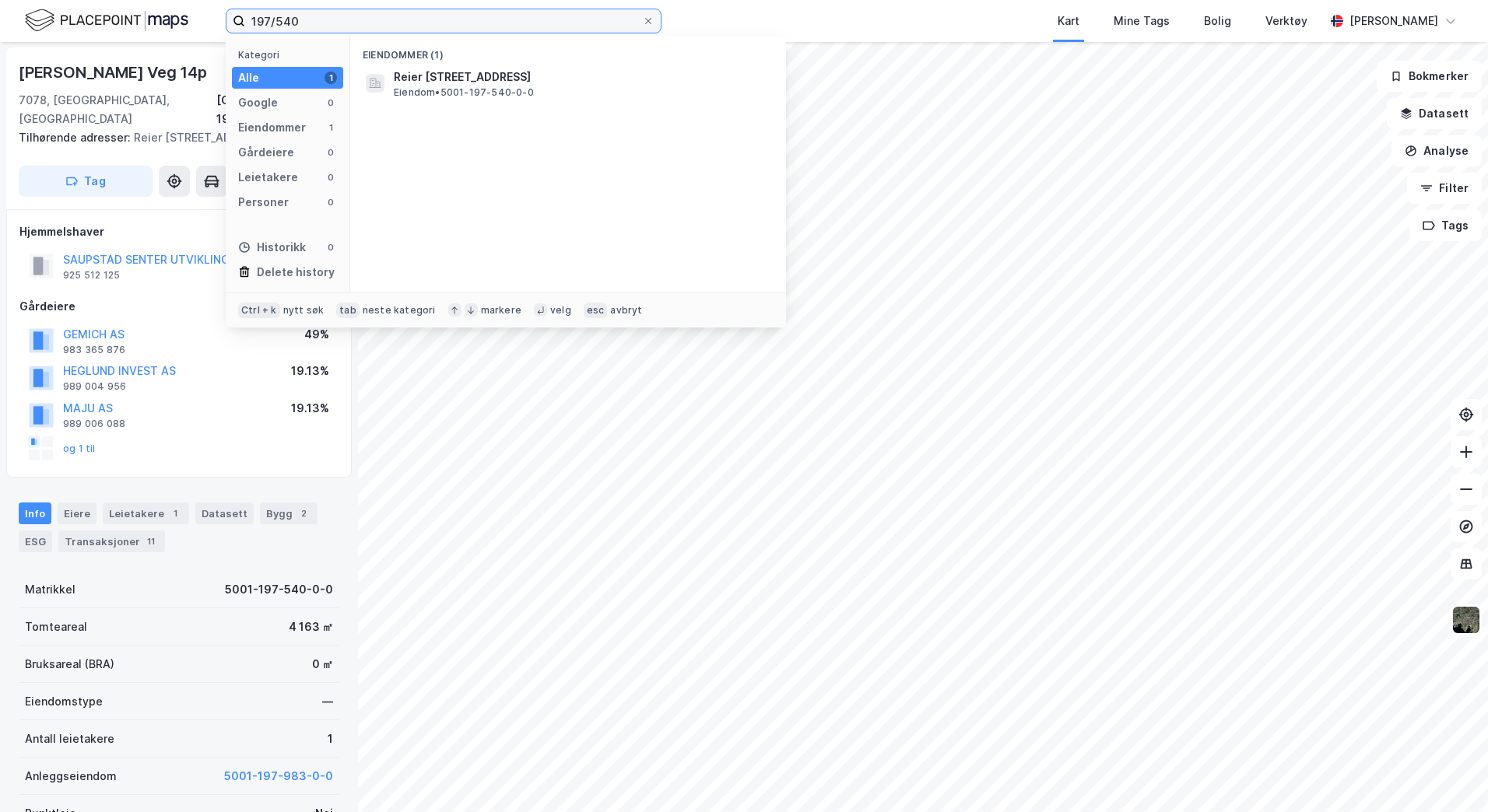
click at [310, 23] on input "197/540" at bounding box center [444, 21] width 397 height 24
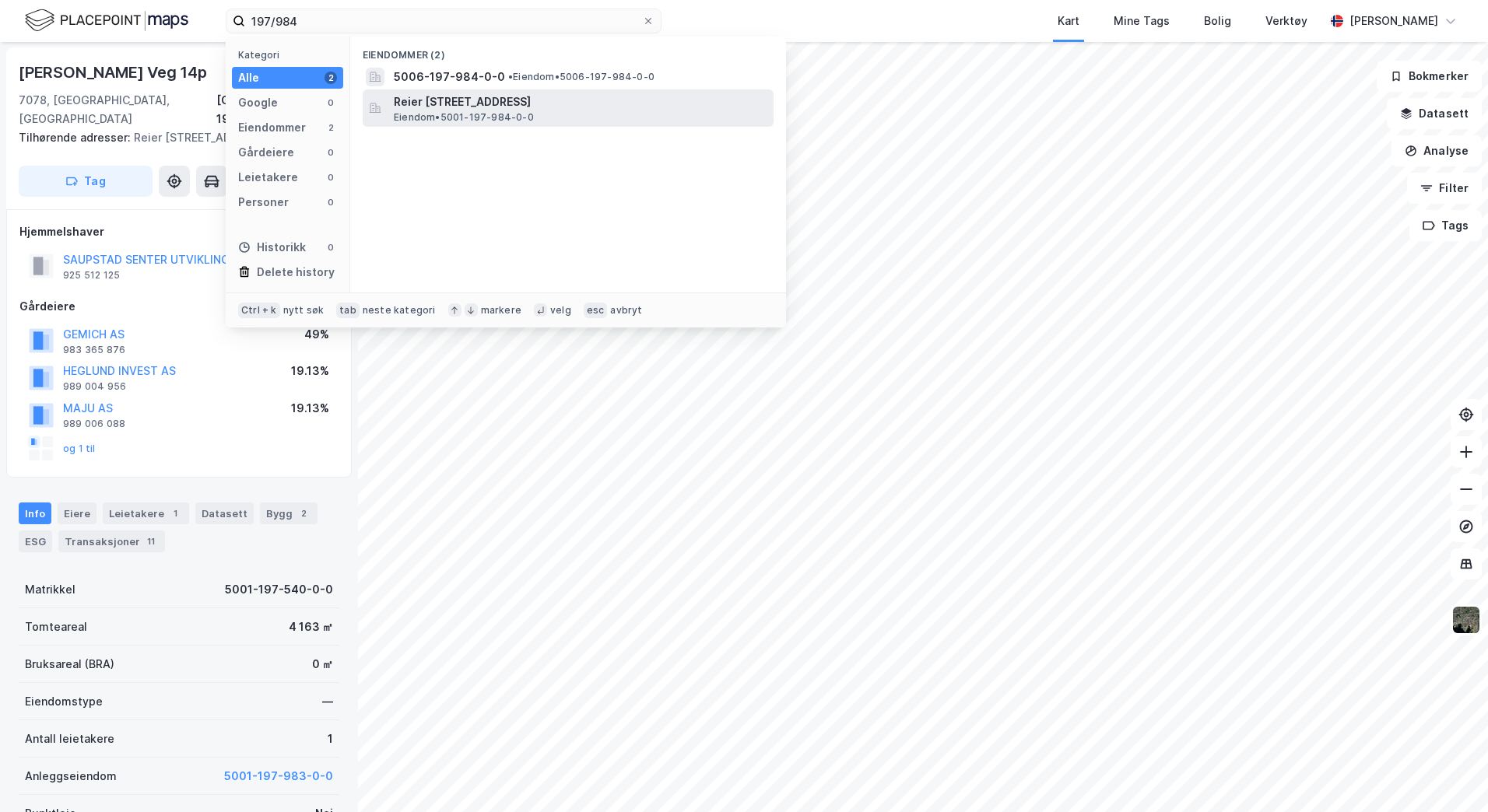
click at [434, 104] on span "Reier [STREET_ADDRESS]" at bounding box center [580, 102] width 374 height 19
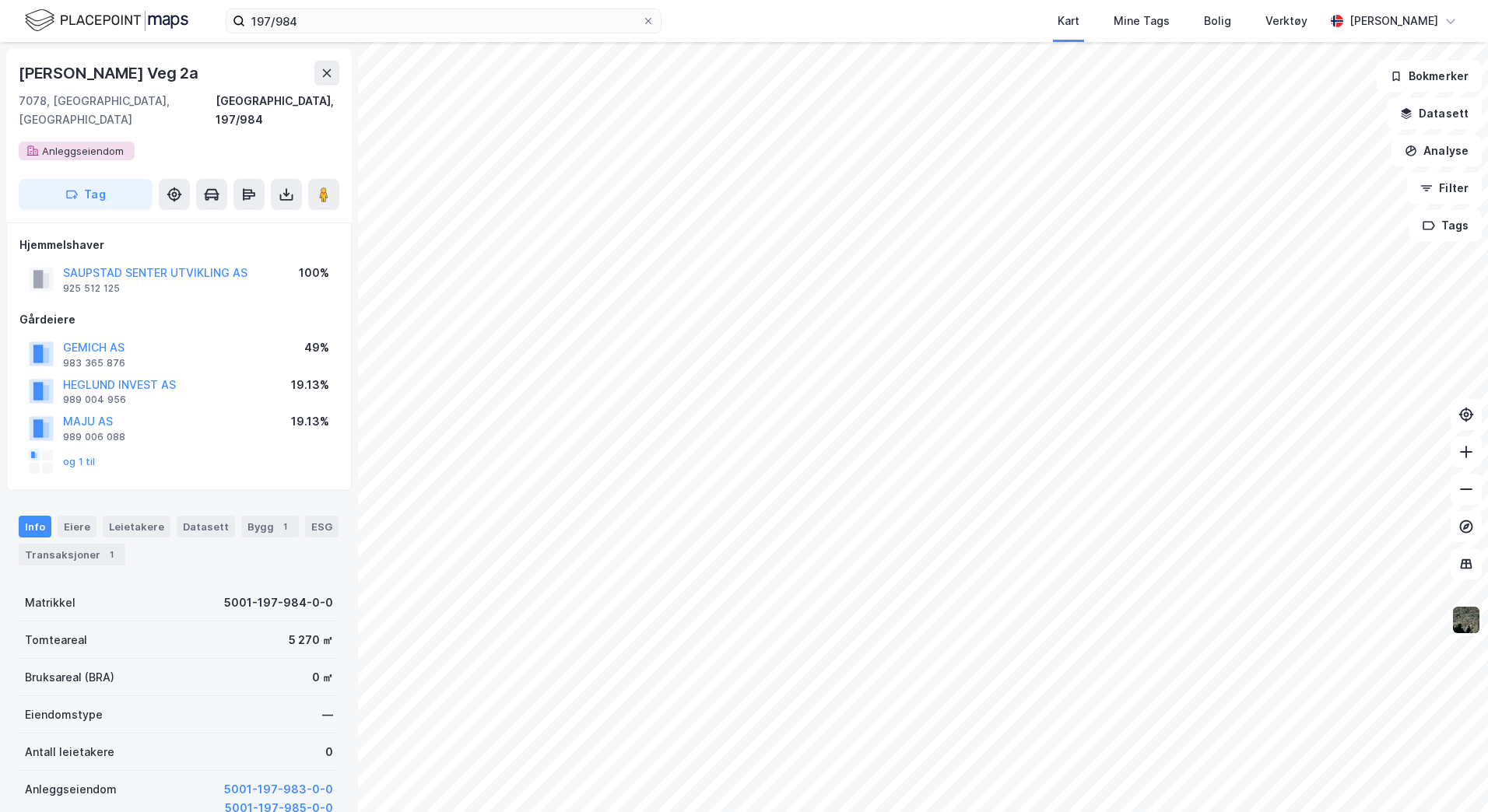
scroll to position [1, 0]
click at [296, 178] on button at bounding box center [286, 194] width 31 height 31
click at [243, 219] on div "Last ned grunnbok" at bounding box center [209, 225] width 90 height 13
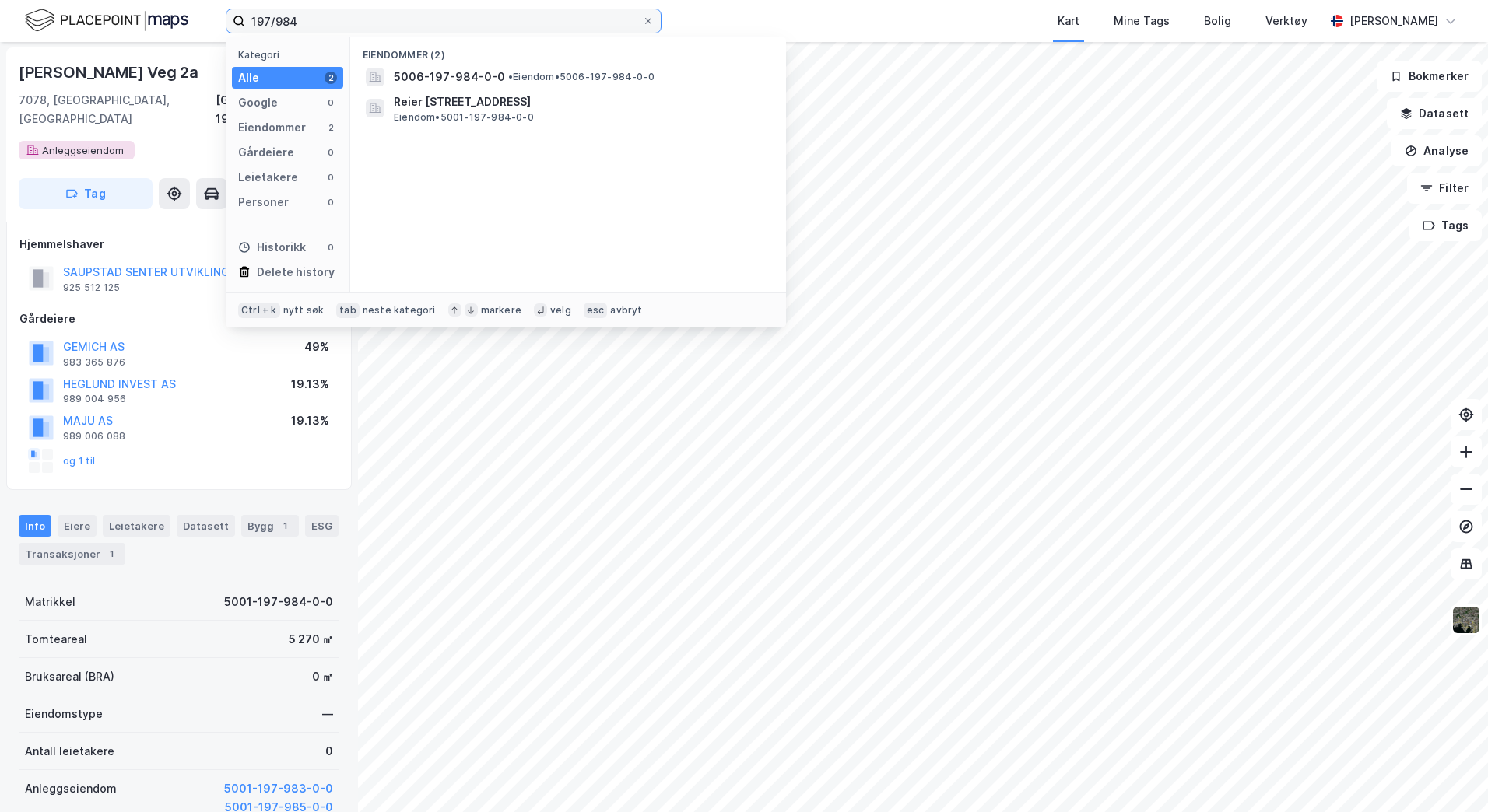
click at [322, 20] on input "197/984" at bounding box center [444, 21] width 397 height 24
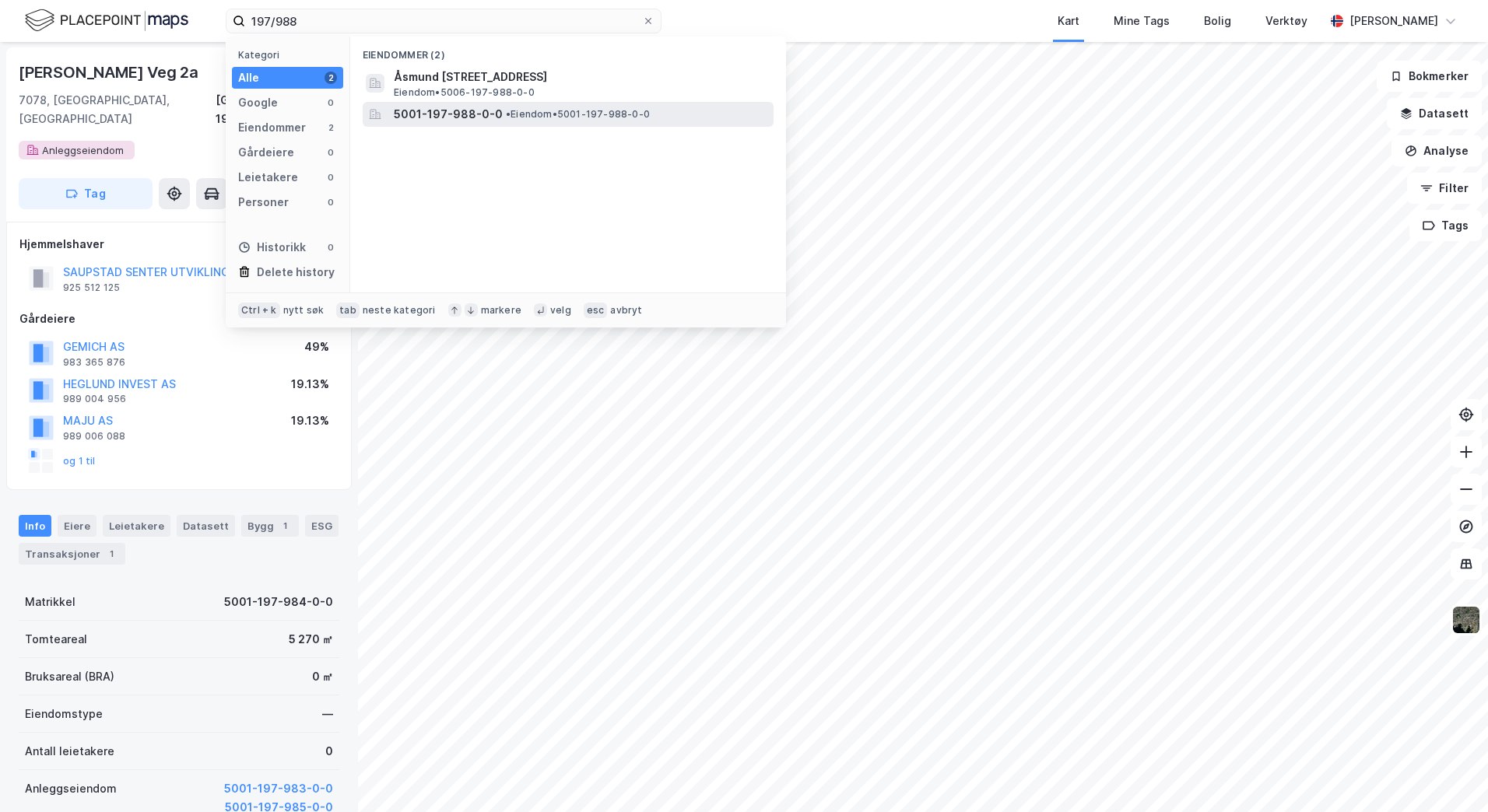
click at [449, 117] on span "5001-197-988-0-0" at bounding box center [448, 115] width 109 height 19
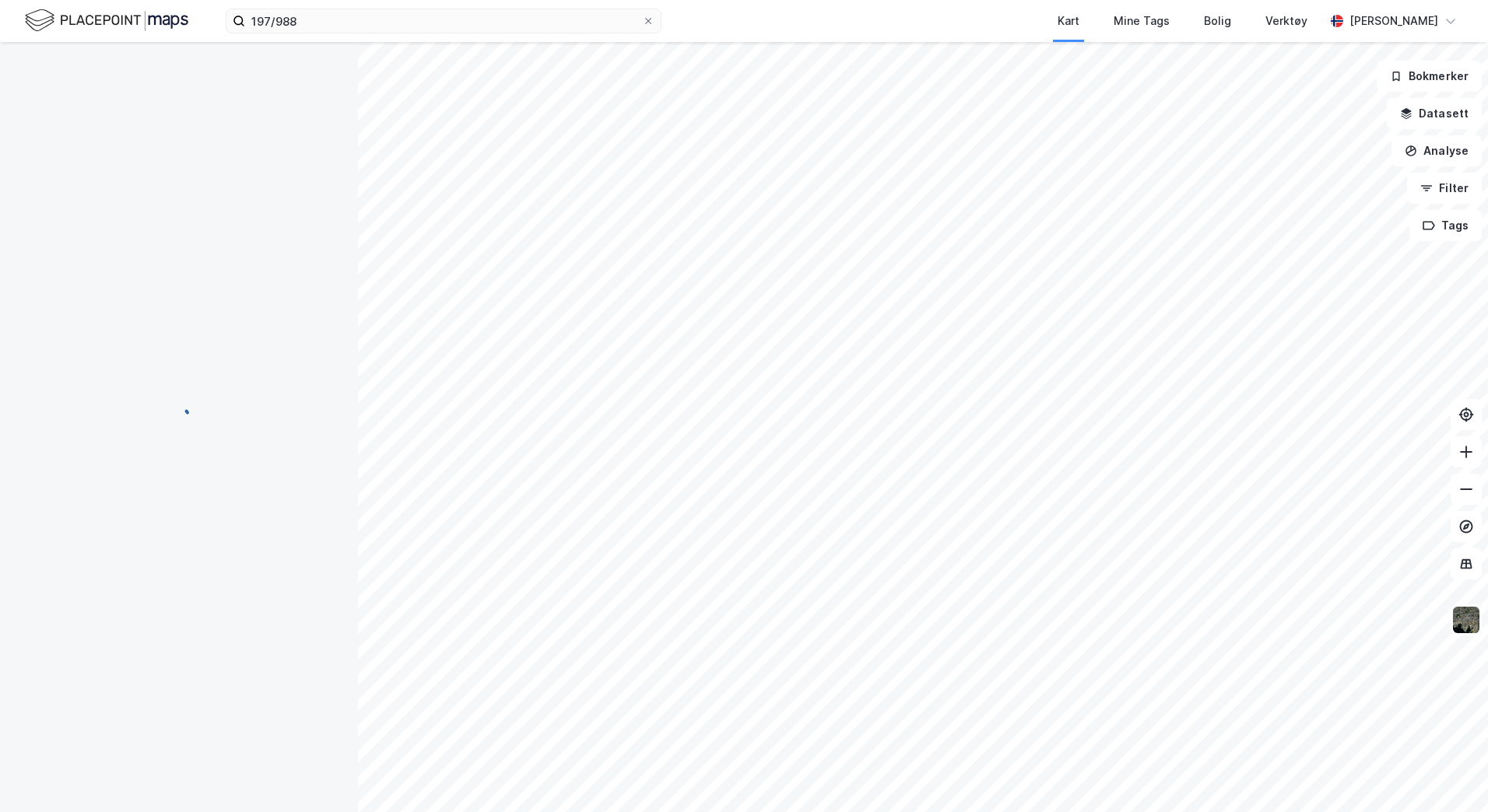
scroll to position [1, 0]
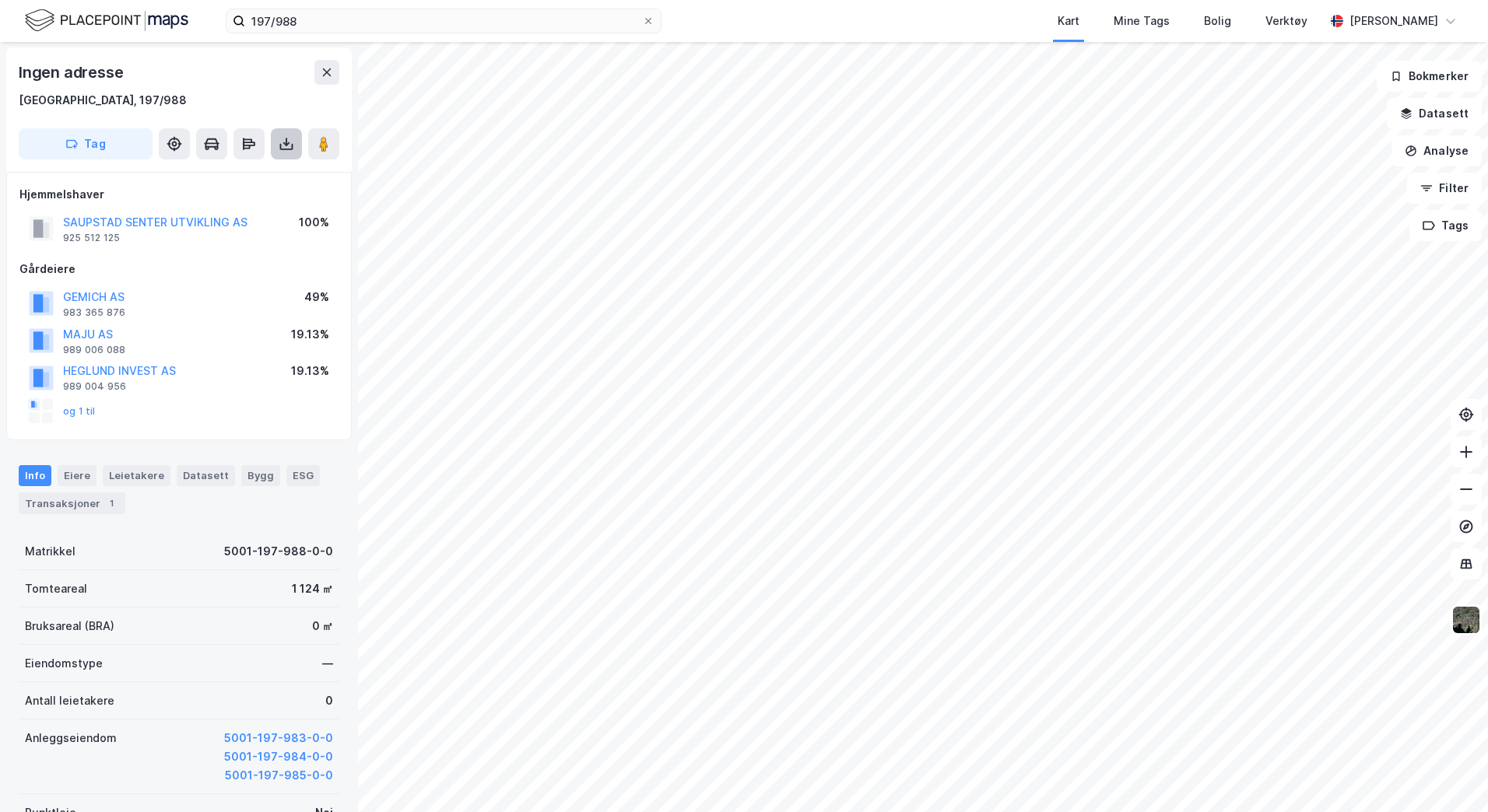
click at [286, 139] on icon at bounding box center [286, 141] width 2 height 9
click at [219, 175] on div "Last ned grunnbok" at bounding box center [209, 175] width 90 height 13
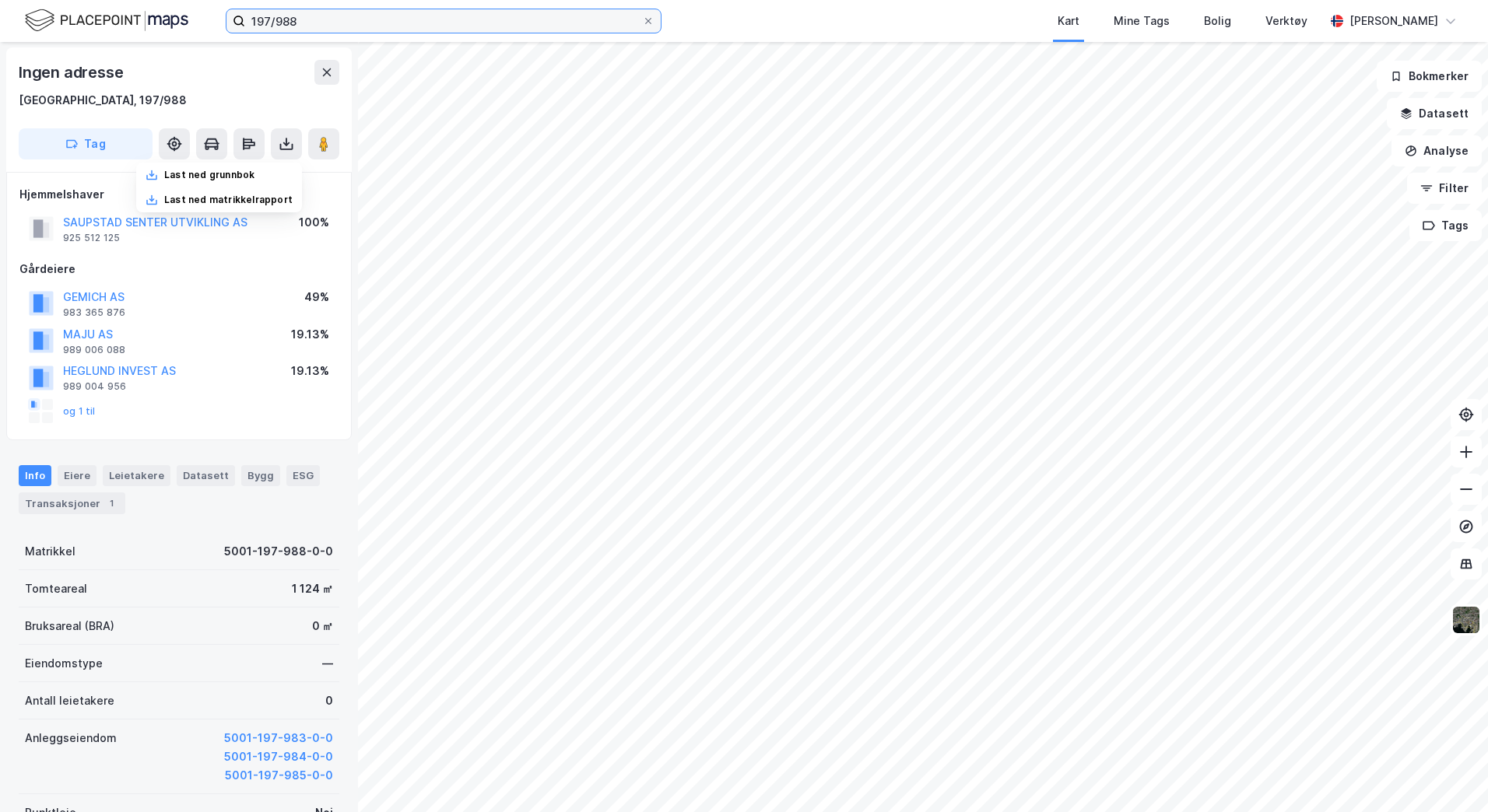
click at [308, 20] on input "197/988" at bounding box center [444, 21] width 397 height 24
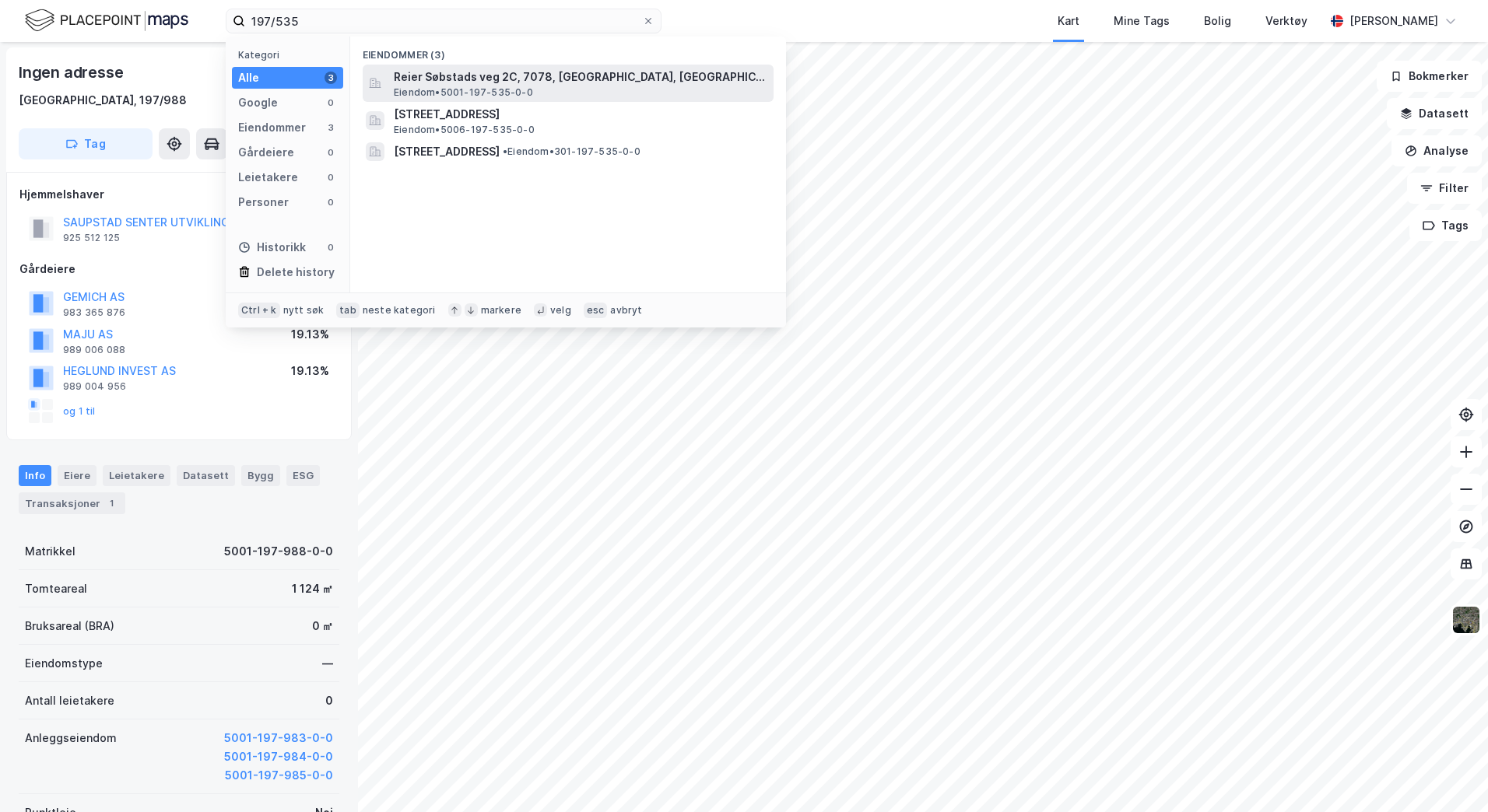
click at [499, 83] on span "Reier Søbstads veg 2C, 7078, [GEOGRAPHIC_DATA], [GEOGRAPHIC_DATA]" at bounding box center [580, 77] width 374 height 19
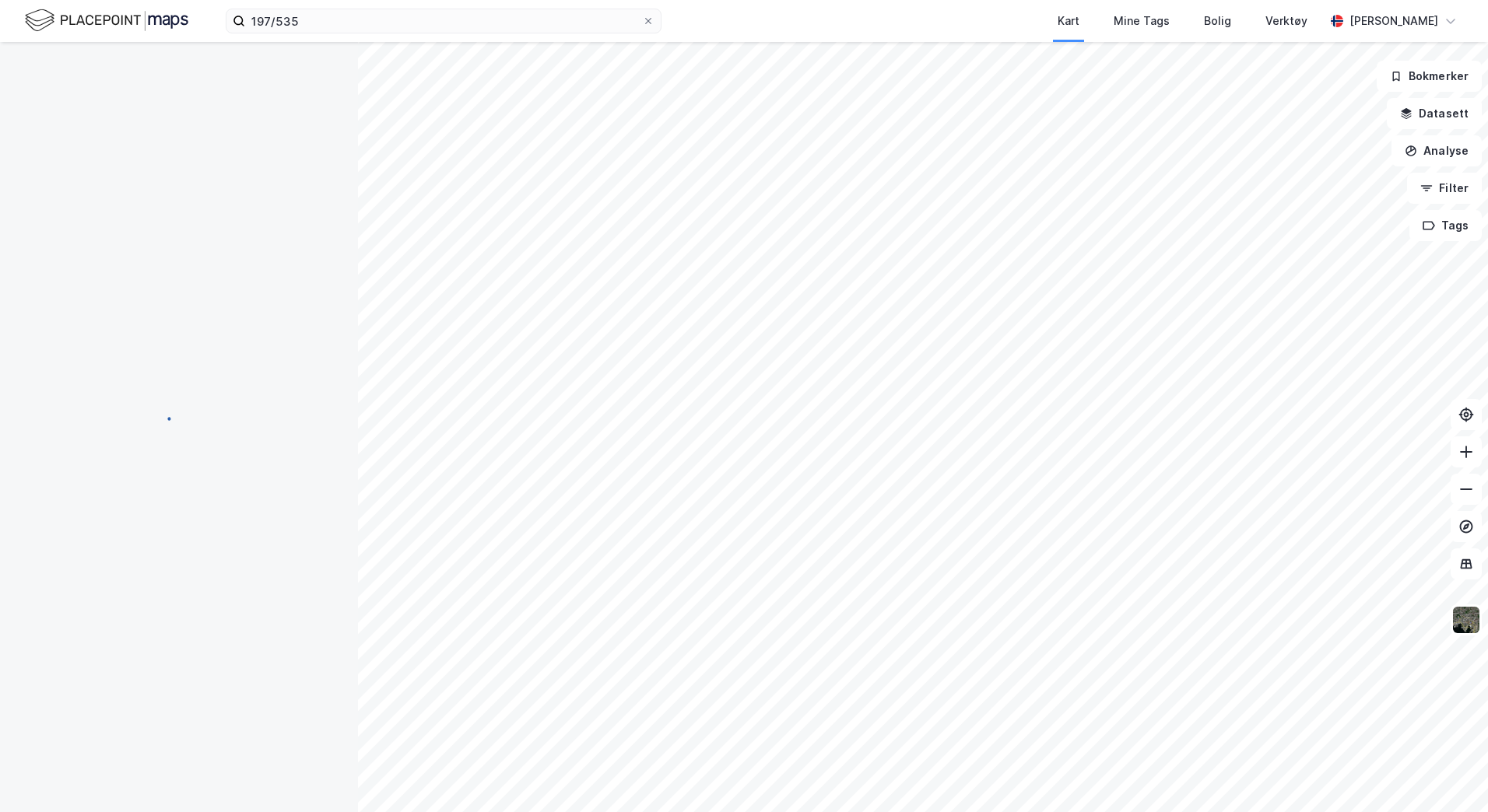
scroll to position [1, 0]
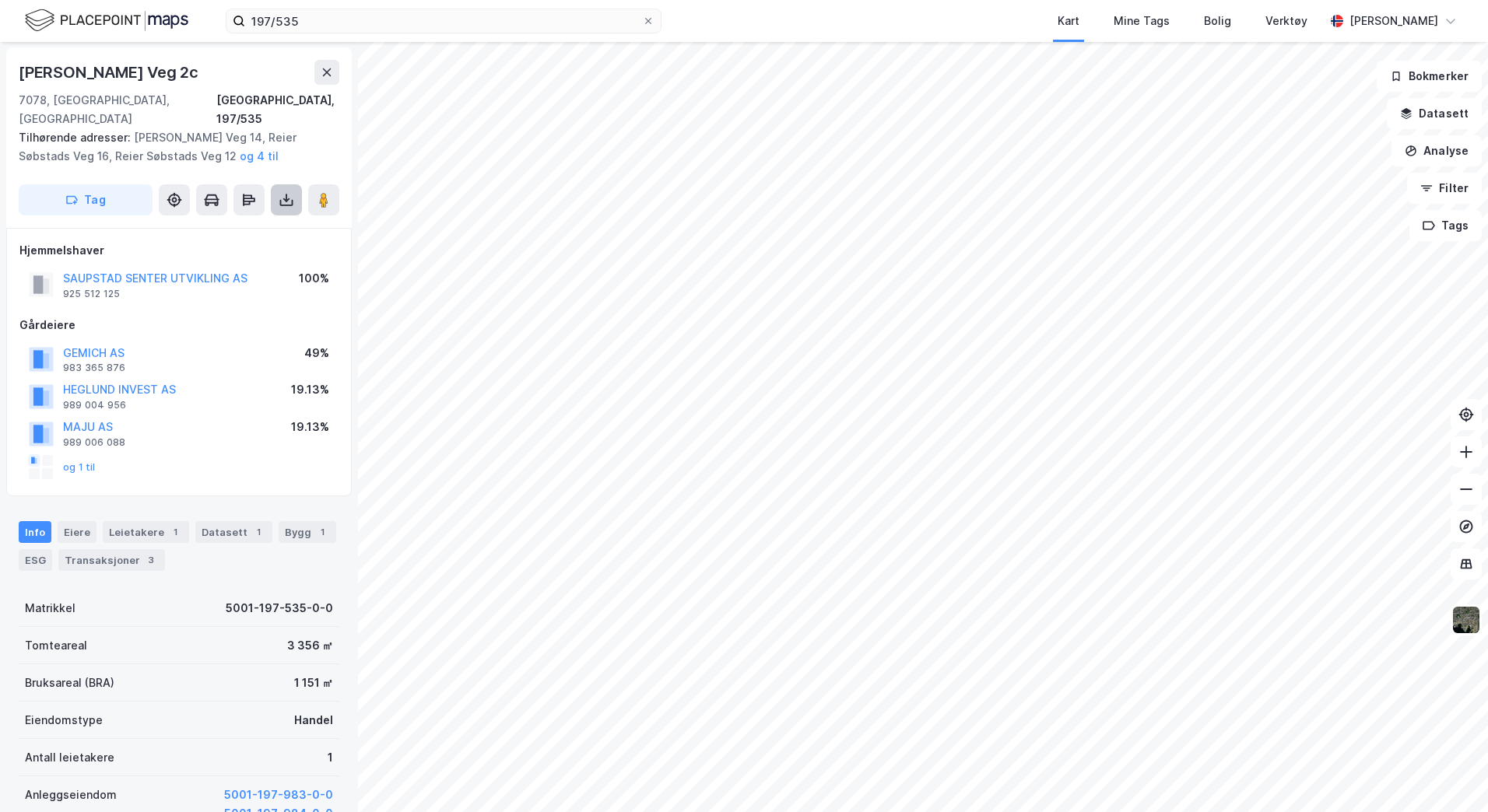
click at [288, 192] on icon at bounding box center [286, 200] width 16 height 16
click at [253, 225] on div "Last ned grunnbok" at bounding box center [209, 231] width 90 height 13
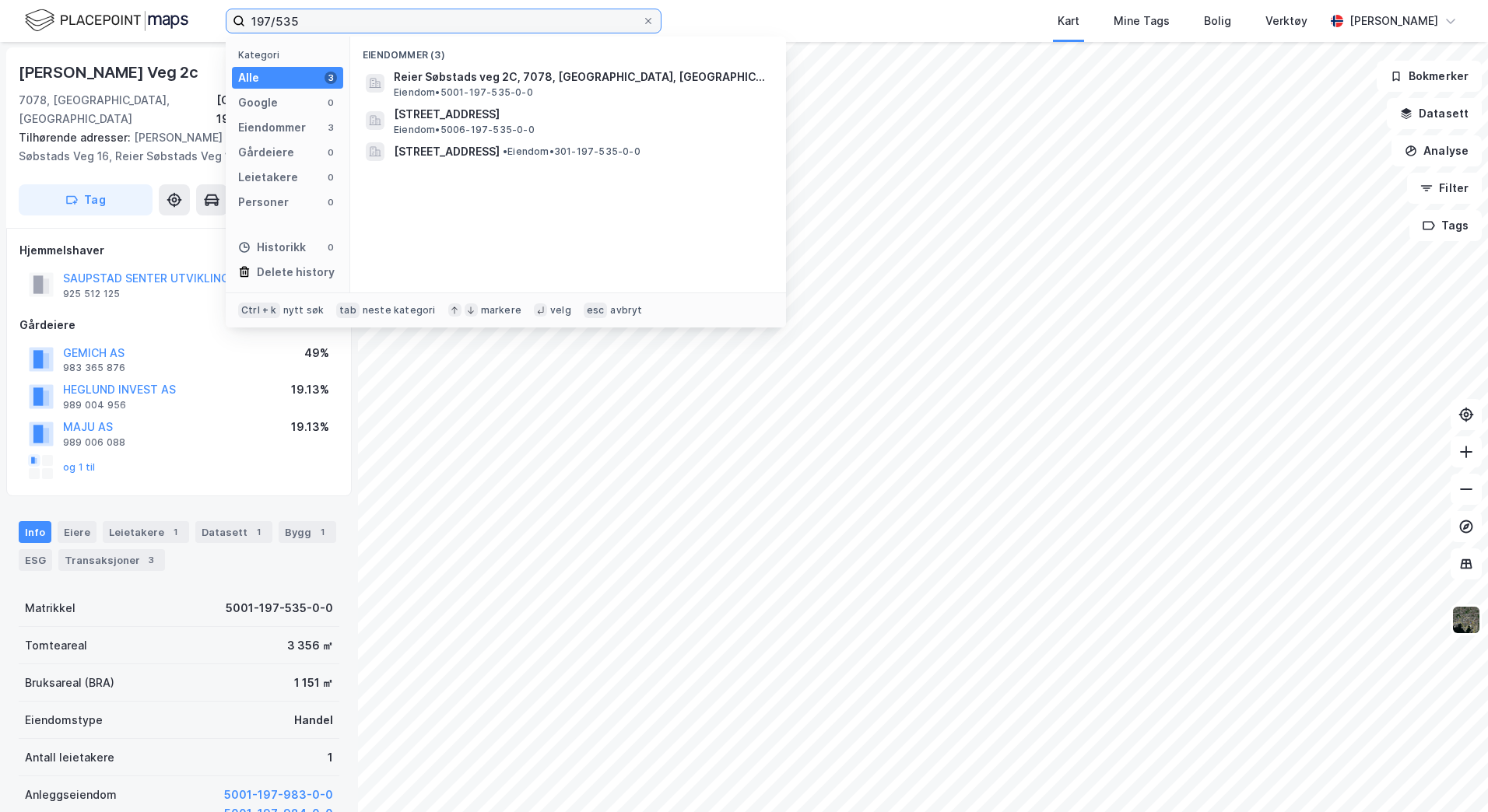
click at [308, 21] on input "197/535" at bounding box center [444, 21] width 397 height 24
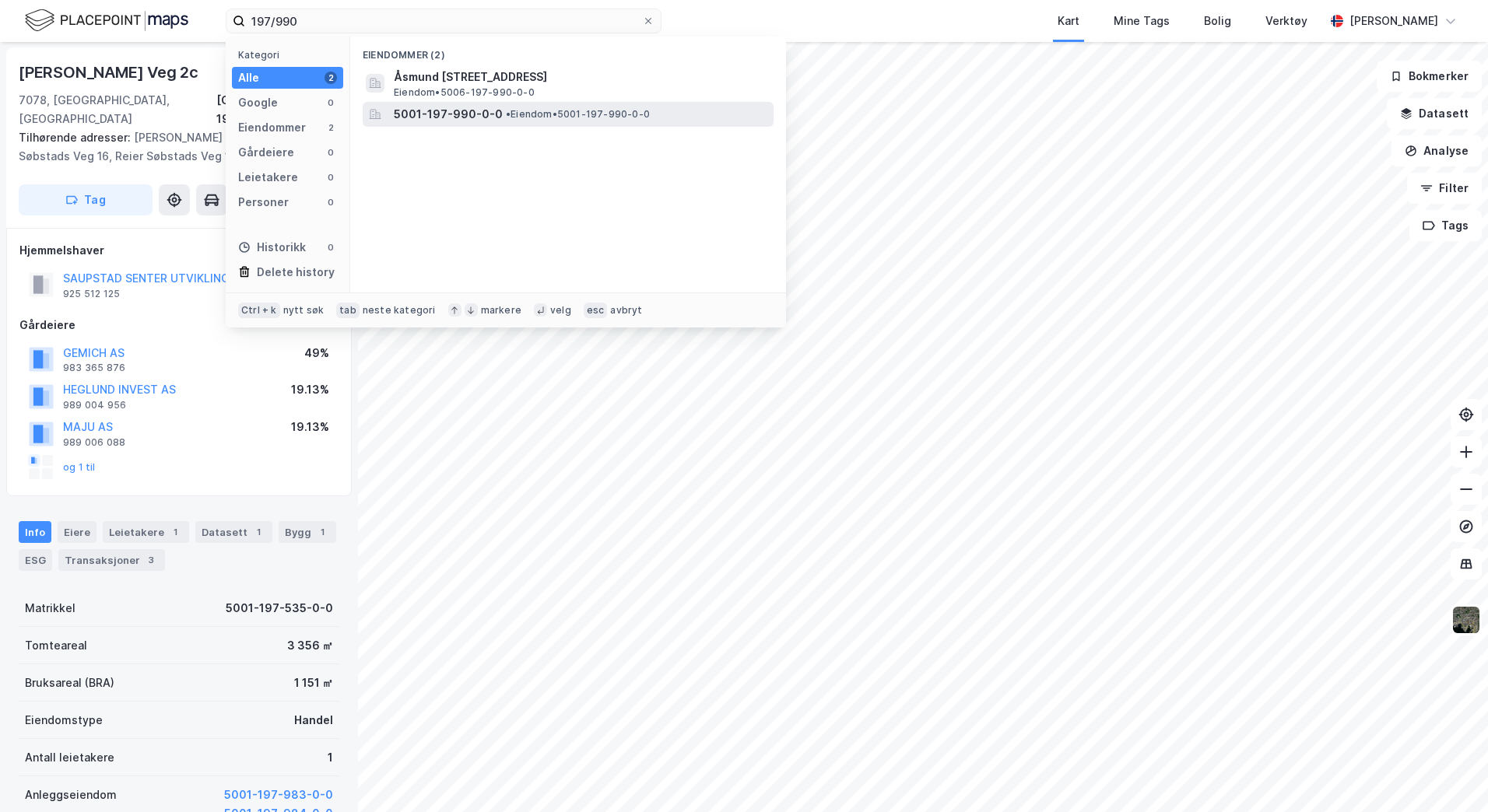
click at [481, 105] on span "5001-197-990-0-0" at bounding box center [448, 115] width 109 height 19
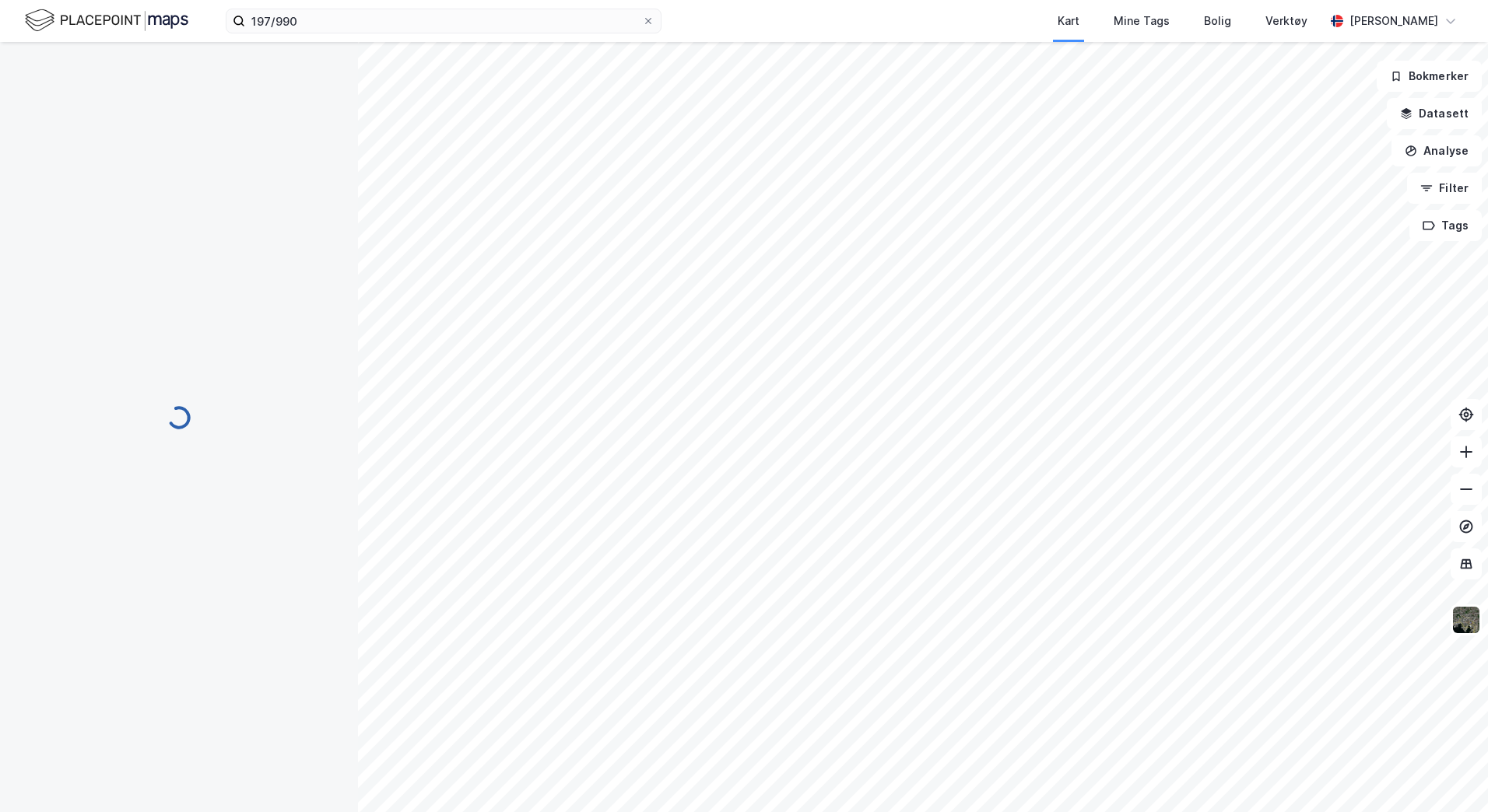
scroll to position [1, 0]
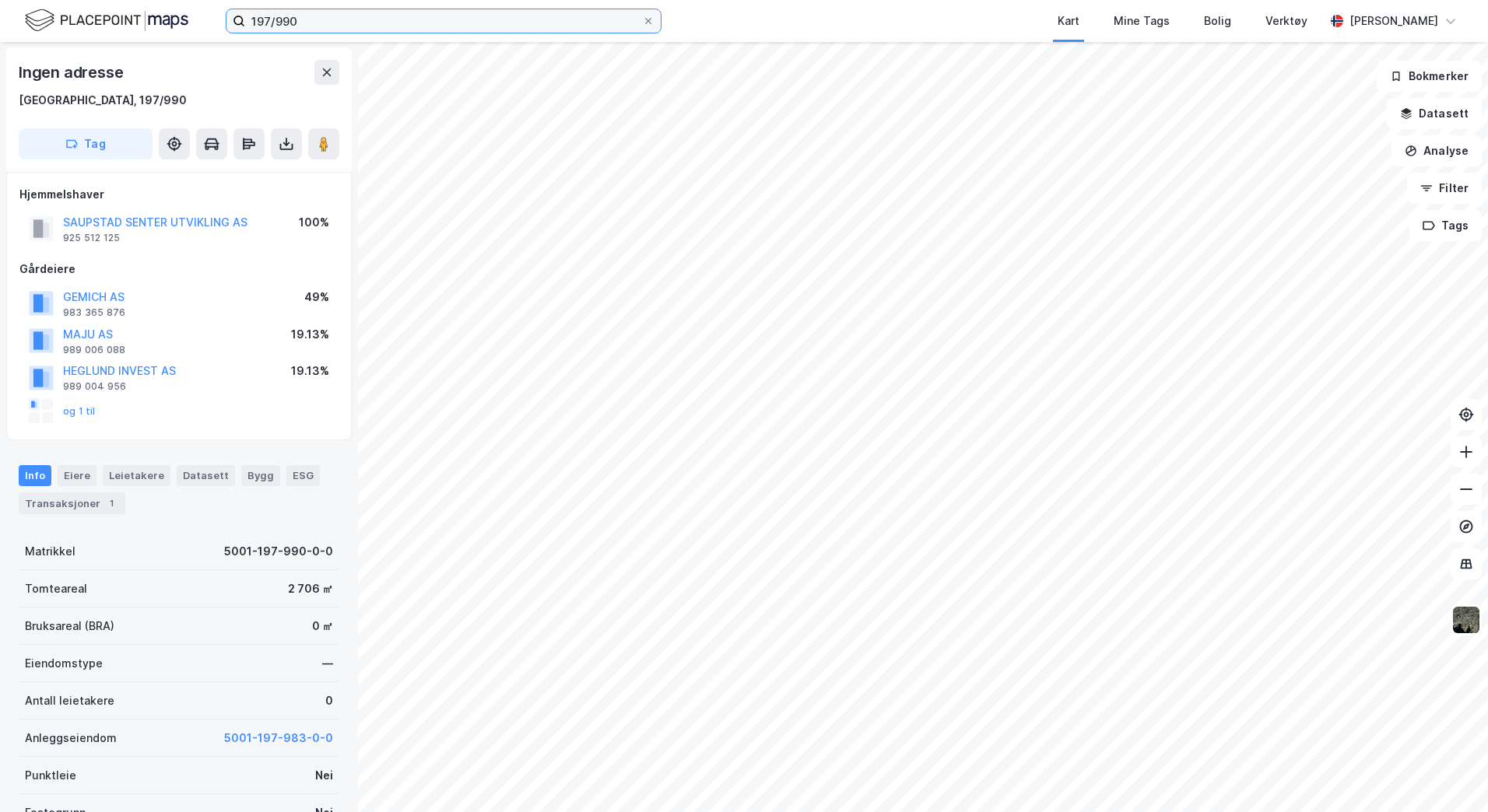
drag, startPoint x: 300, startPoint y: 14, endPoint x: 193, endPoint y: 20, distance: 107.2
click at [193, 20] on div "197/990 Kart Mine Tags Bolig Verktøy [PERSON_NAME]" at bounding box center [744, 20] width 1488 height 42
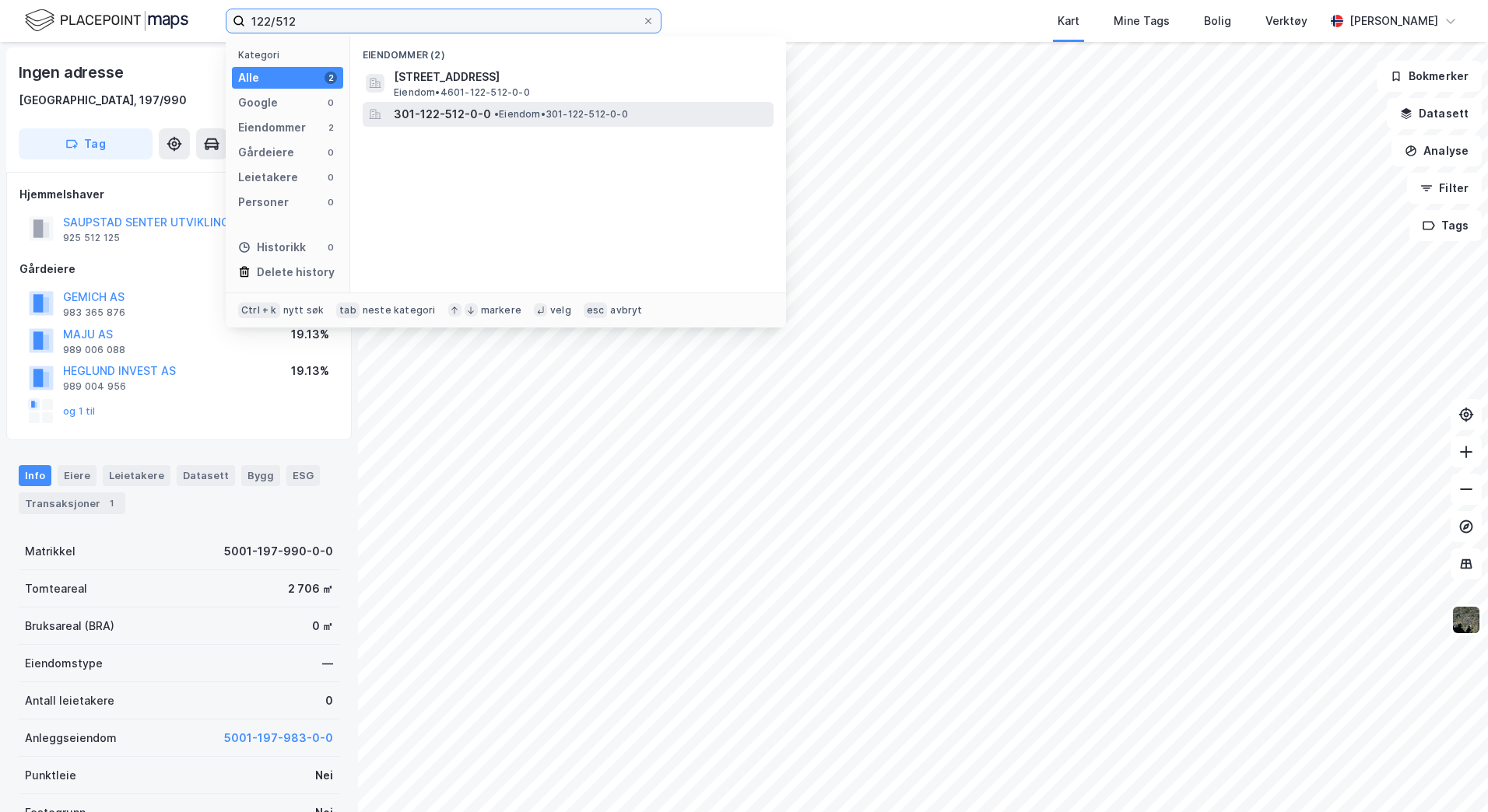
type input "122/512"
click at [494, 116] on span "•" at bounding box center [496, 114] width 5 height 12
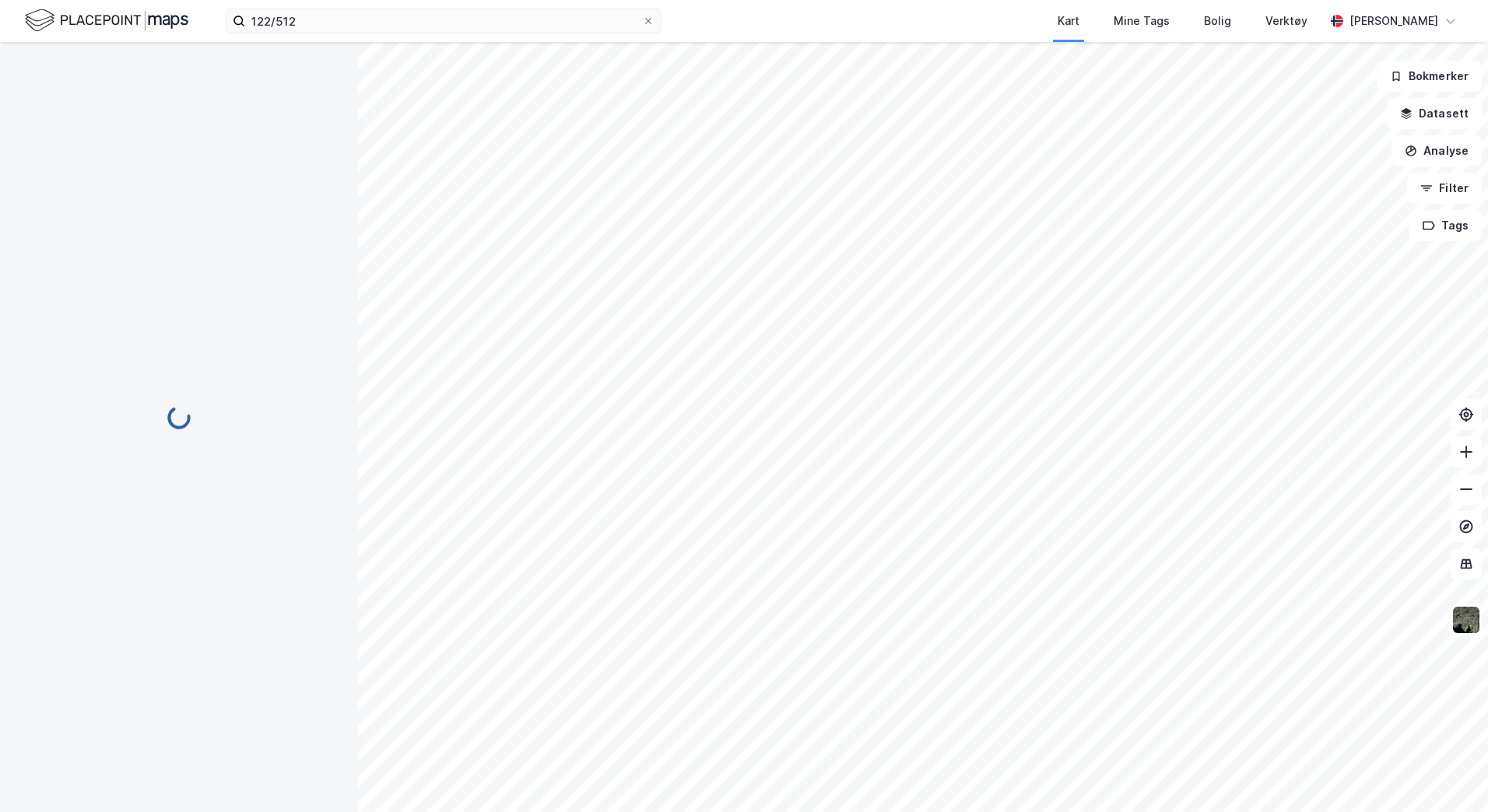
scroll to position [1, 0]
